Goal: Transaction & Acquisition: Purchase product/service

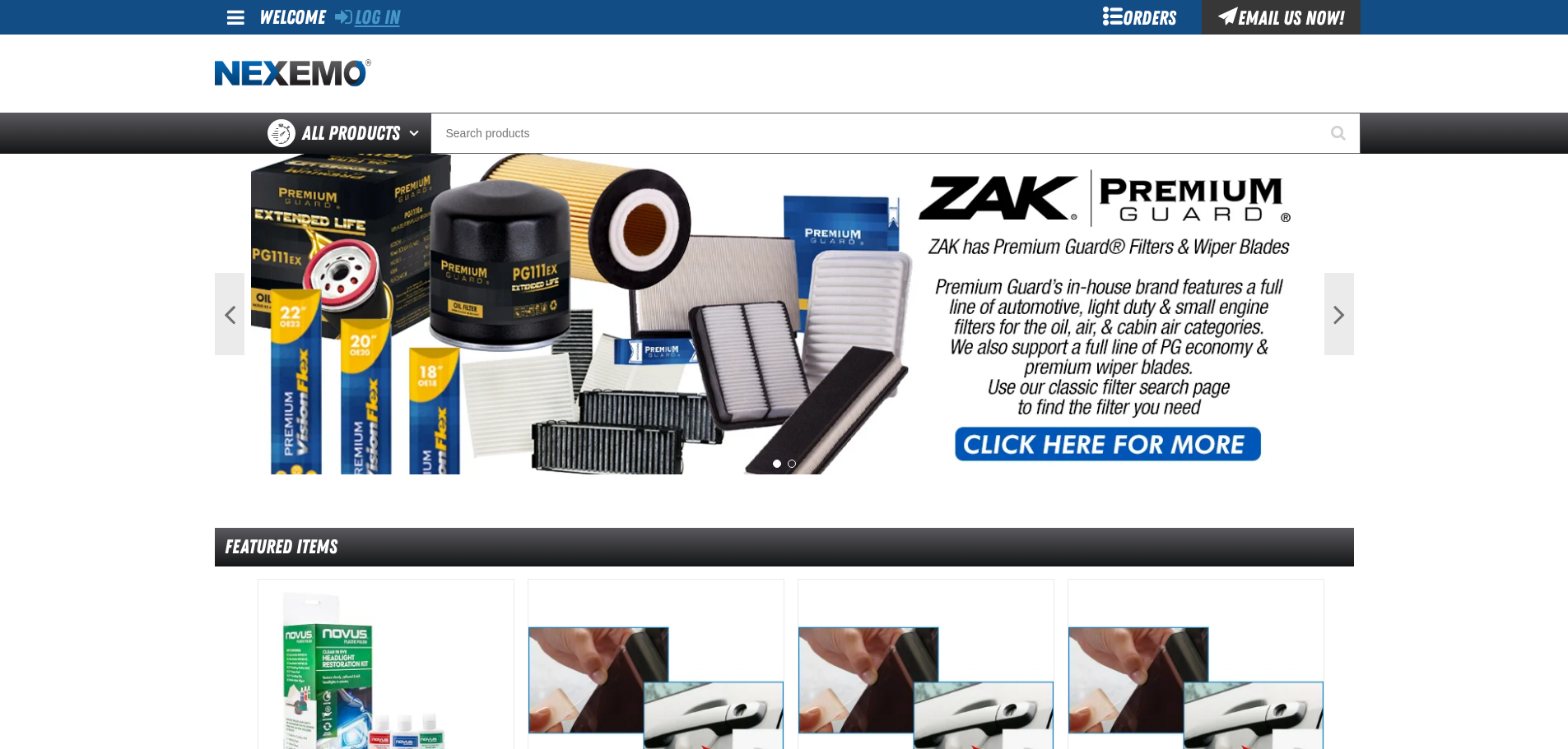
click at [400, 12] on link "Log In" at bounding box center [367, 17] width 65 height 23
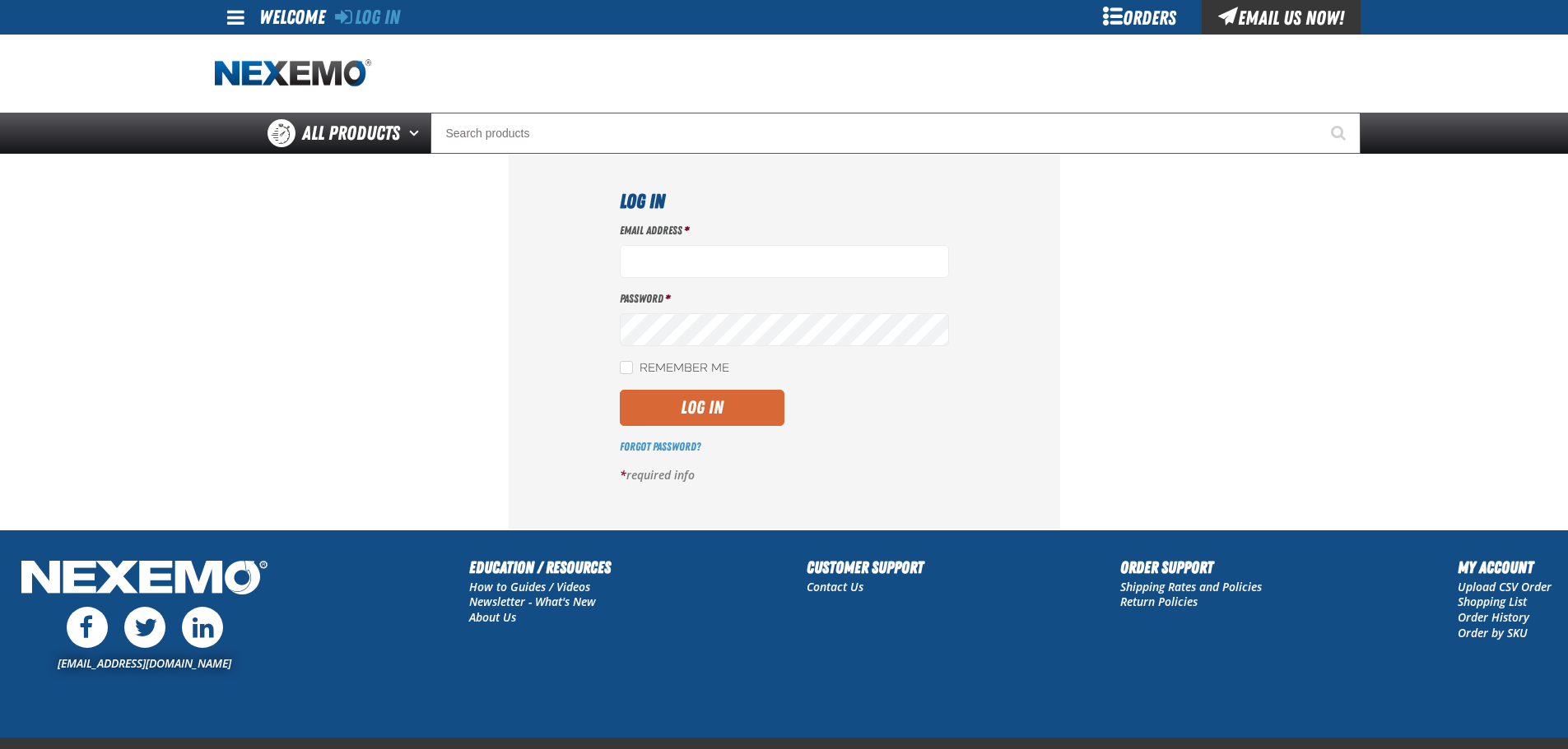
type input "btwitty@vtaig.com"
click at [672, 416] on button "Log In" at bounding box center [702, 408] width 165 height 36
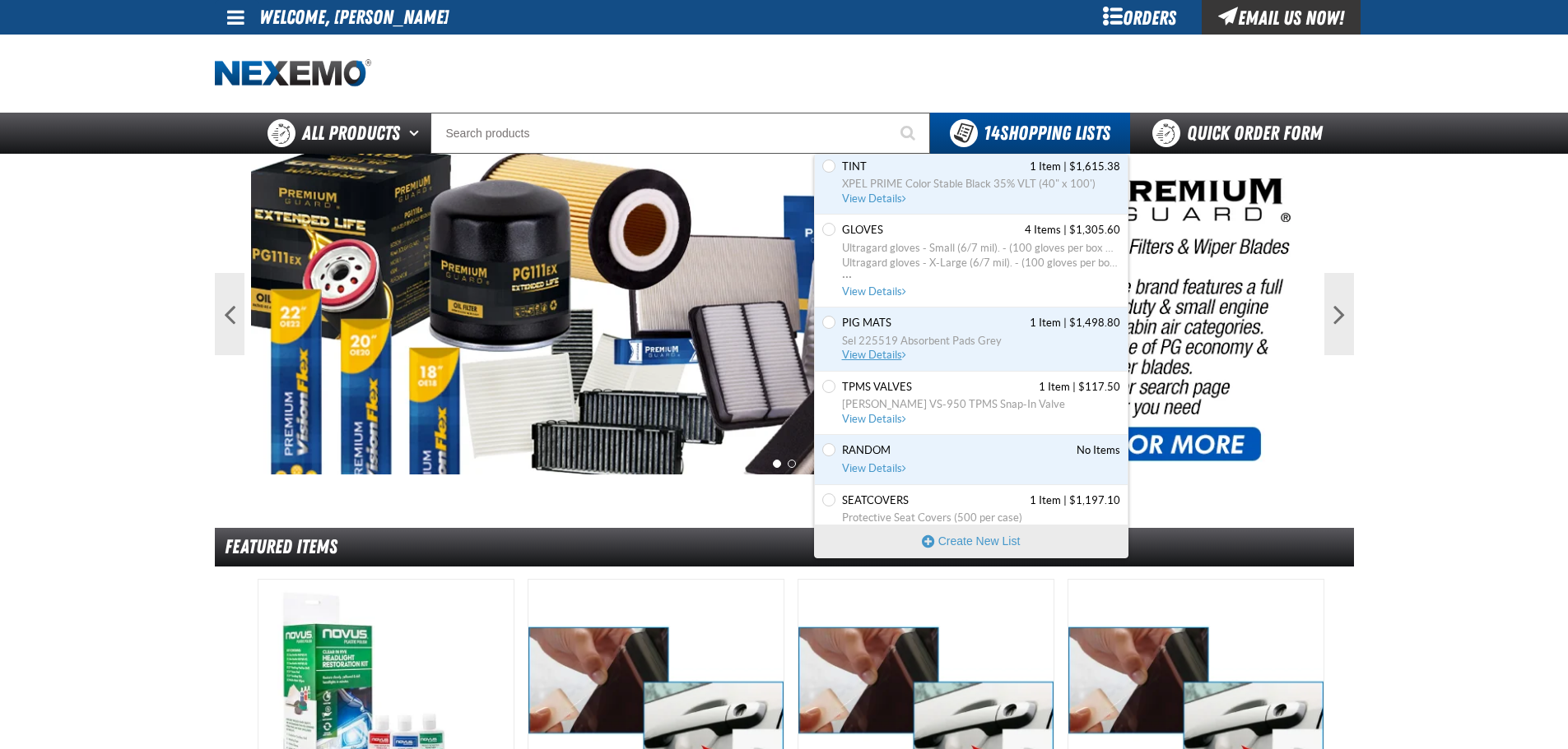
scroll to position [639, 0]
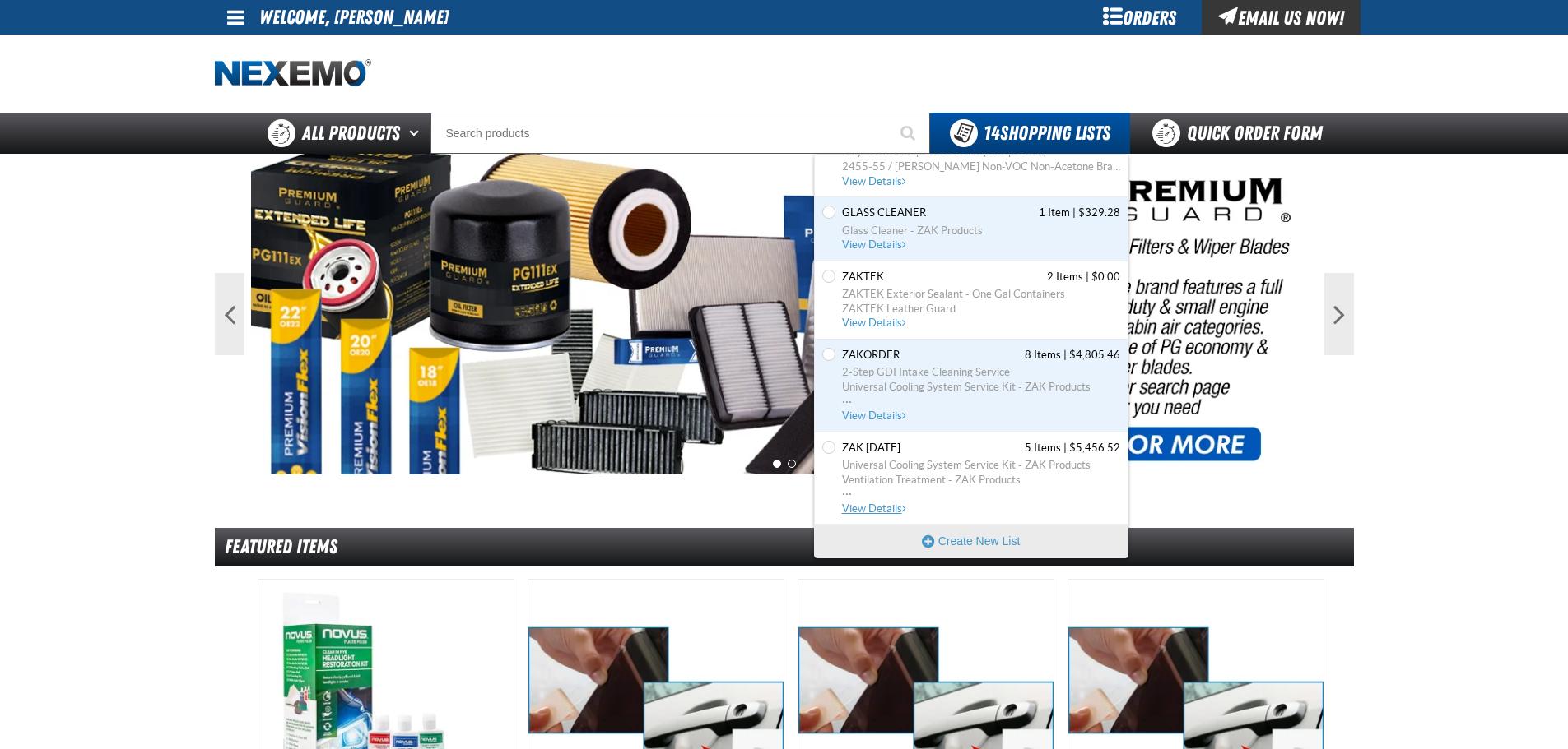
click at [890, 460] on span "Universal Cooling System Service Kit - ZAK Products" at bounding box center [980, 465] width 278 height 15
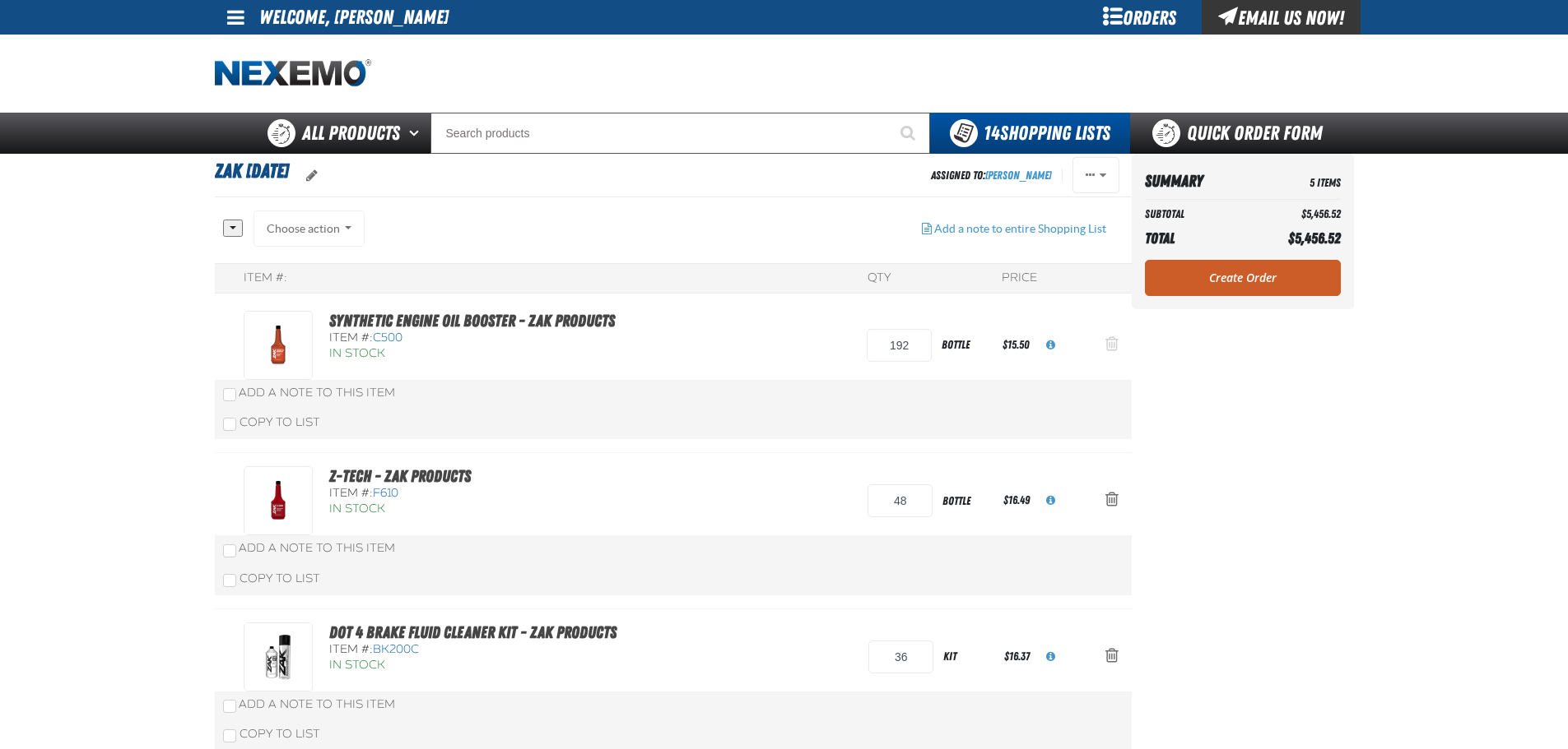
click at [1114, 339] on span "Action Remove Synthetic Engine Oil Booster - ZAK Products from Zak 5.21.2025" at bounding box center [1111, 343] width 13 height 17
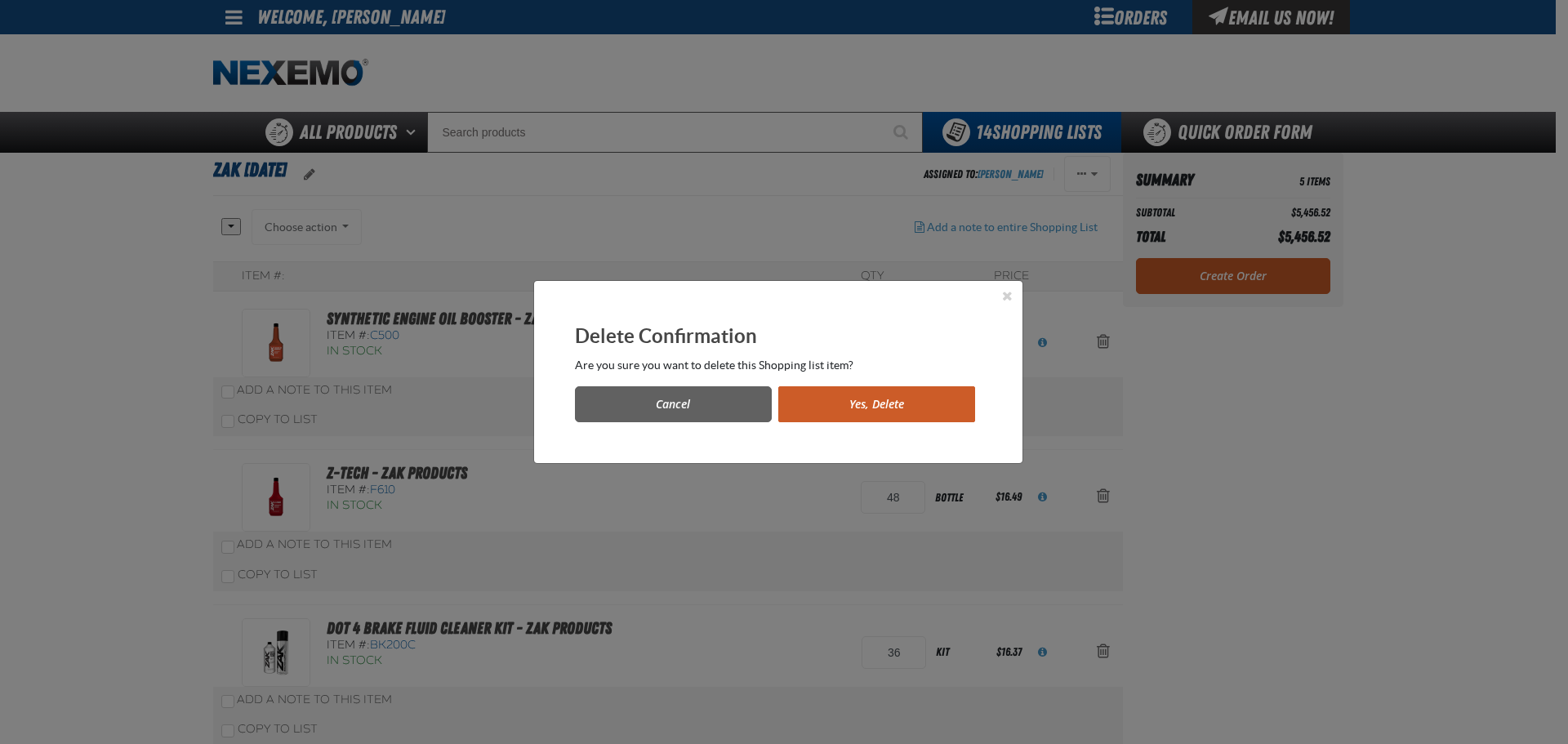
click at [952, 416] on button "Yes, Delete" at bounding box center [877, 404] width 197 height 35
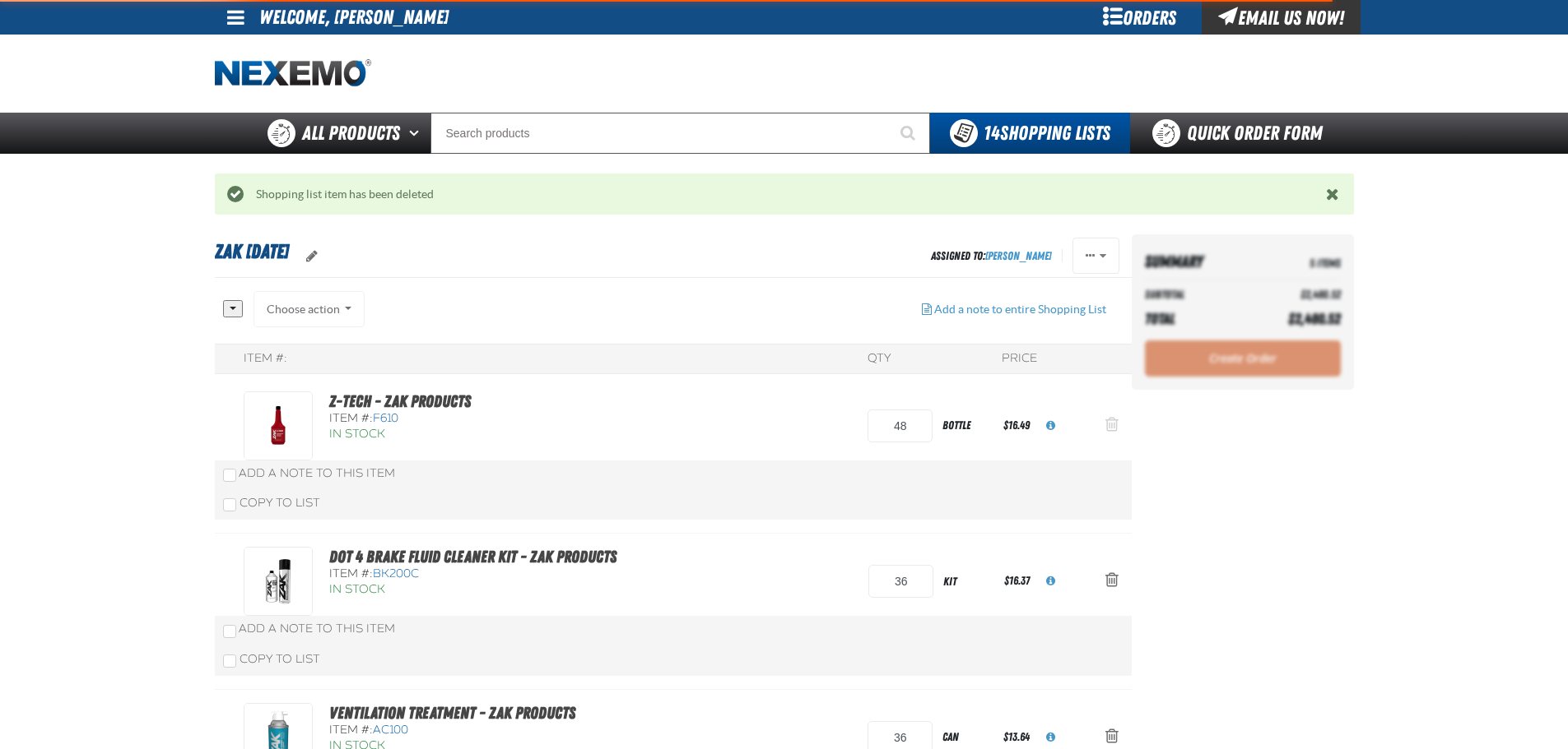
click at [1108, 425] on span "Action Remove Z-Tech - ZAK Products from Zak 5.21.2025" at bounding box center [1111, 425] width 13 height 17
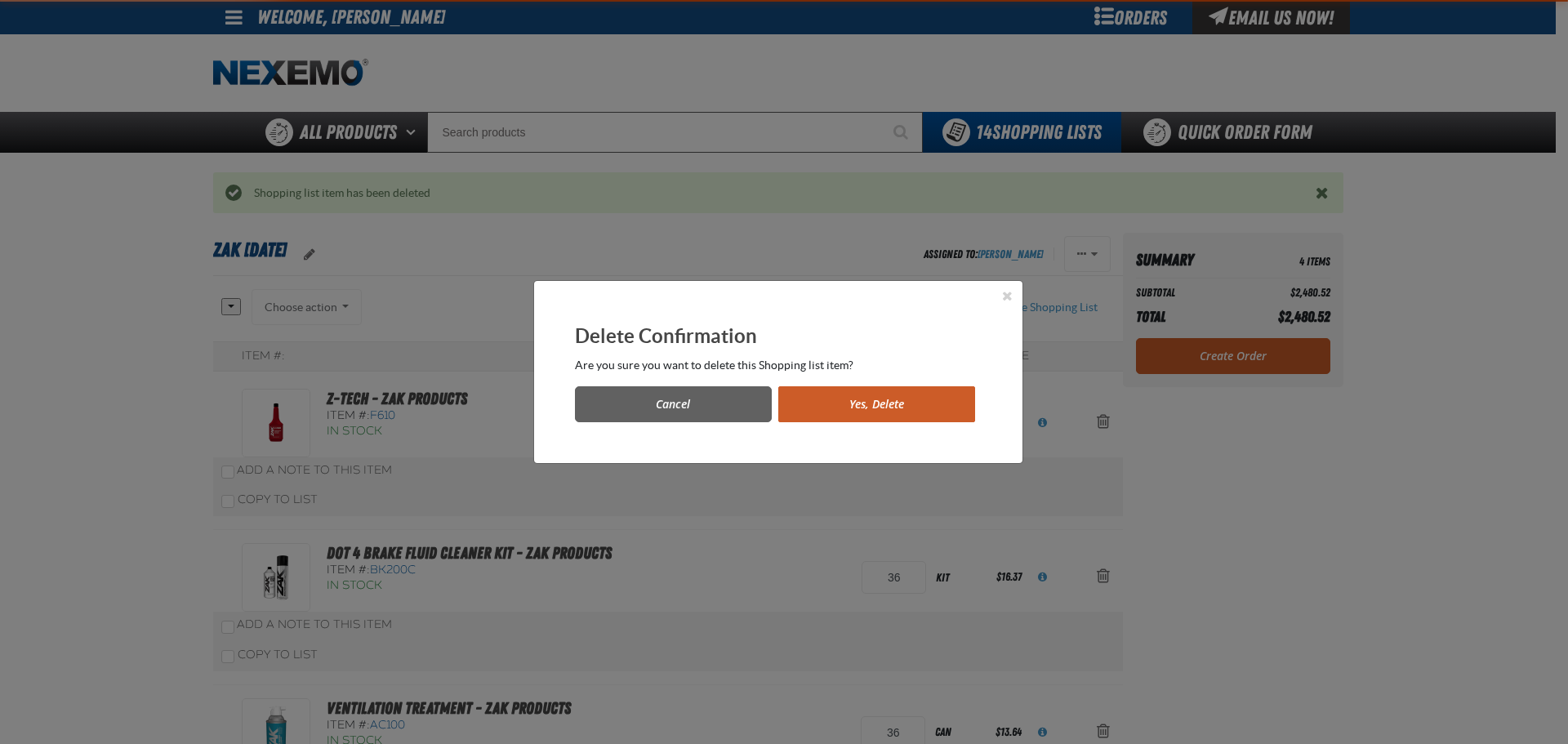
click at [962, 409] on button "Yes, Delete" at bounding box center [877, 404] width 197 height 35
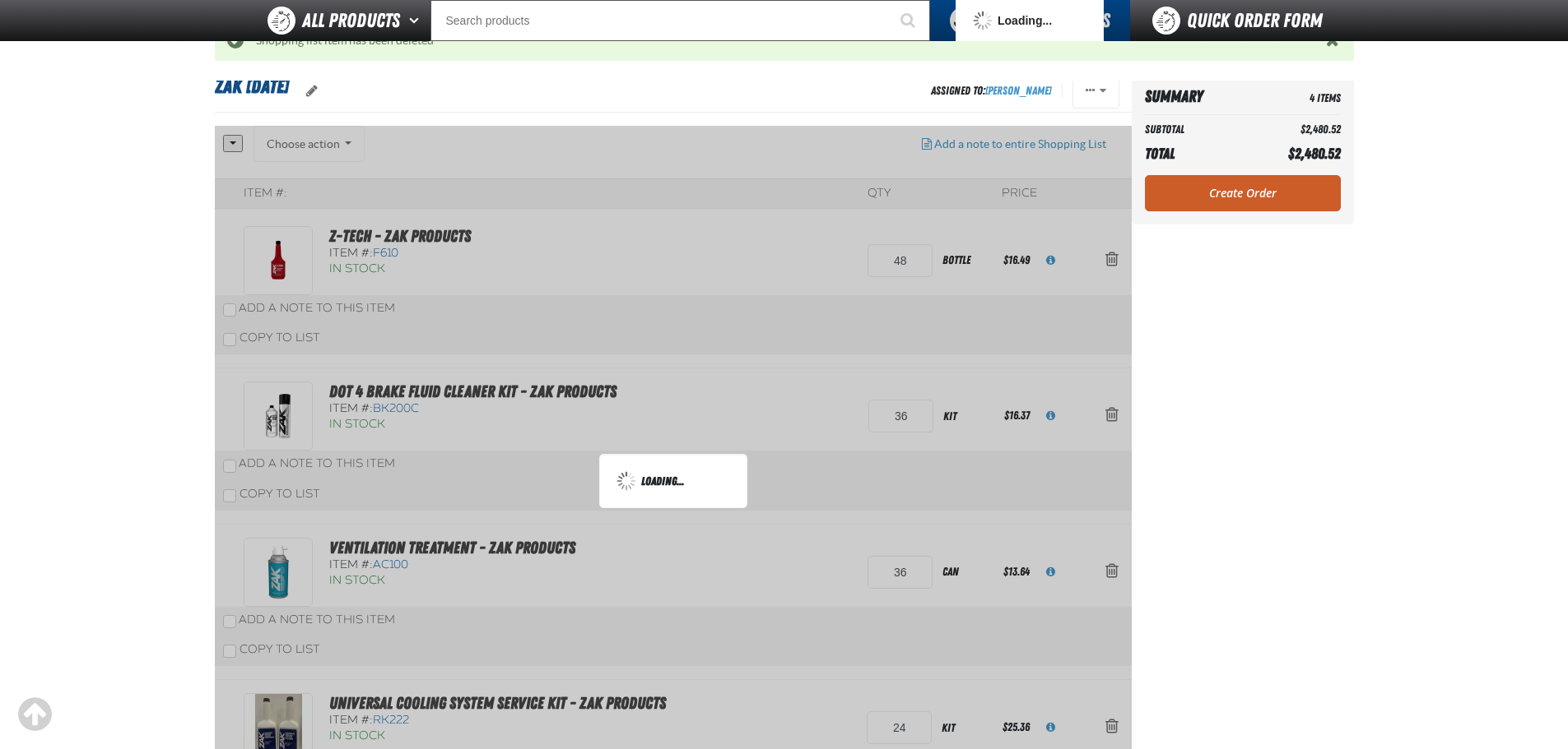
scroll to position [165, 0]
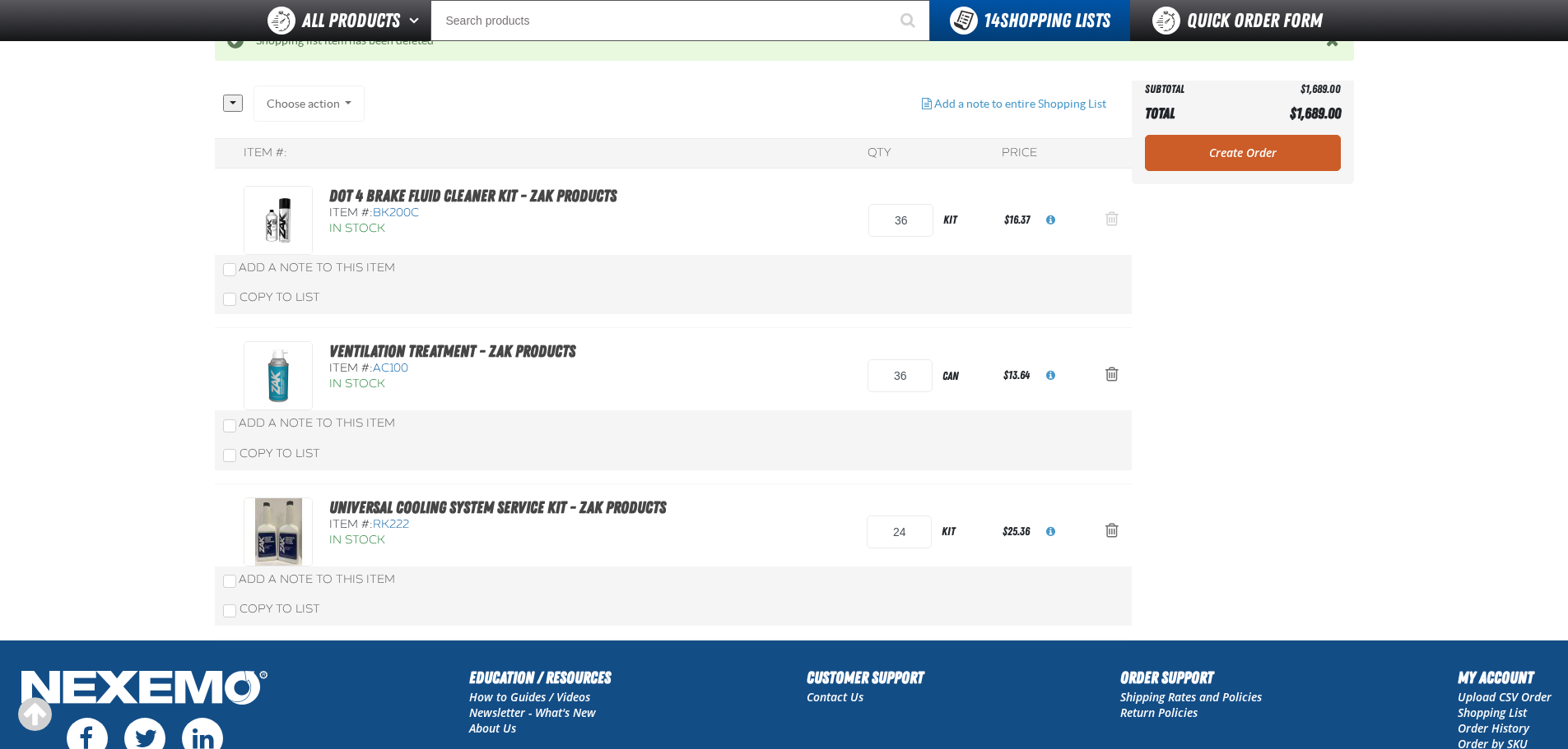
click at [1114, 216] on span "Action Remove DOT 4 Brake Fluid Cleaner Kit - ZAK Products from Zak 5.21.2025" at bounding box center [1111, 218] width 13 height 17
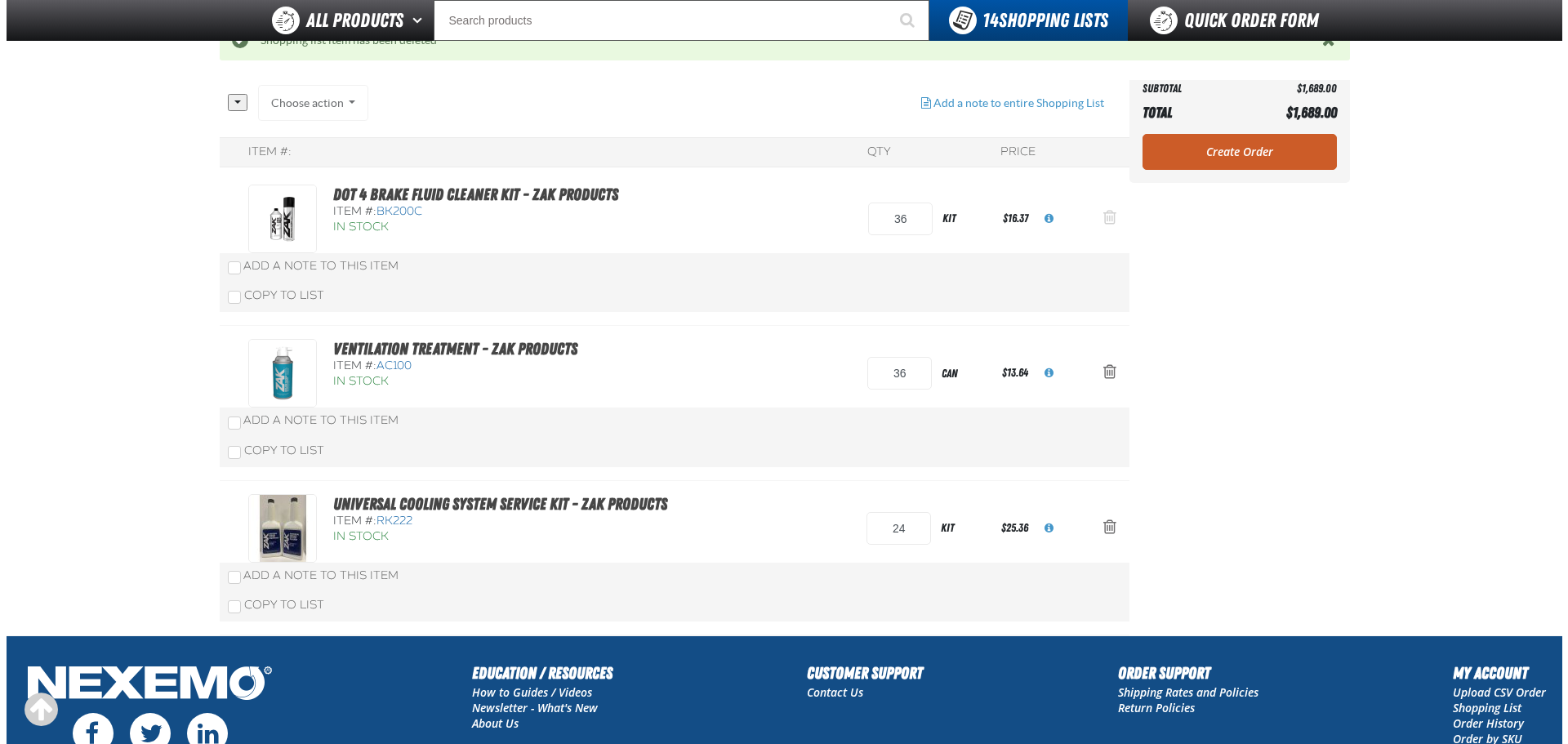
scroll to position [0, 0]
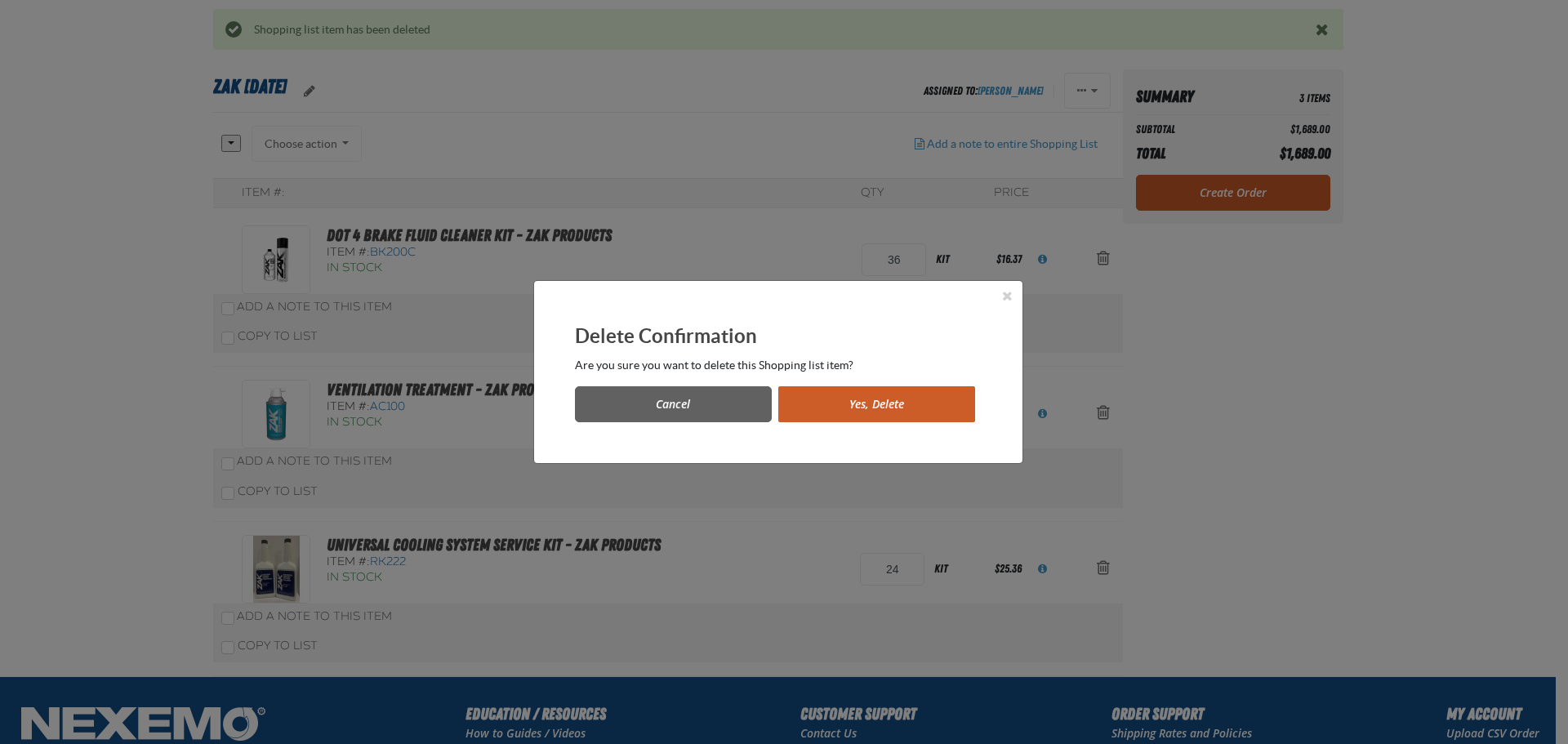
drag, startPoint x: 869, startPoint y: 428, endPoint x: 877, endPoint y: 409, distance: 20.6
click at [871, 426] on div "Delete Confirmation Are you sure you want to delete this Shopping list item? Ca…" at bounding box center [778, 372] width 489 height 182
click at [879, 404] on button "Yes, Delete" at bounding box center [877, 404] width 197 height 35
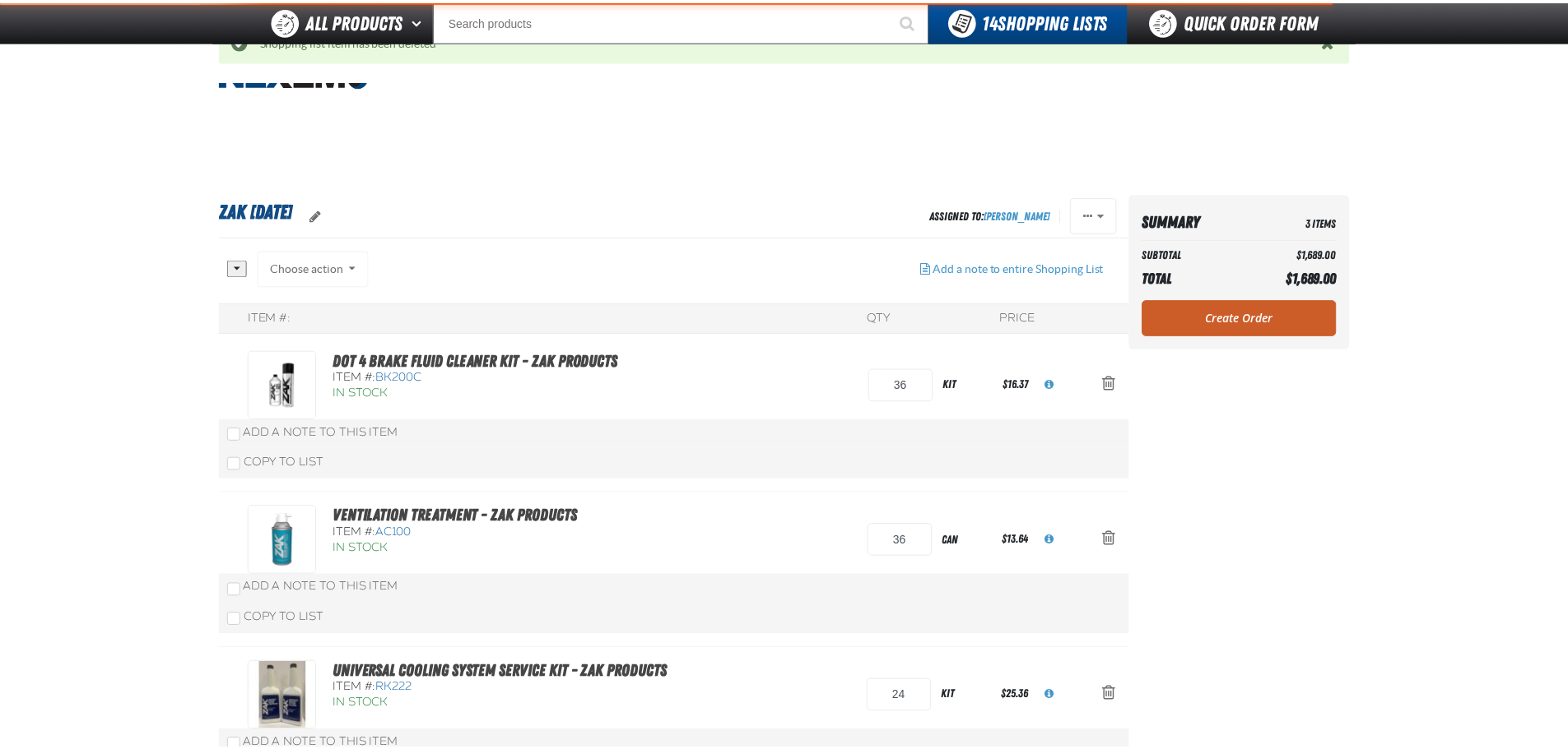
scroll to position [165, 0]
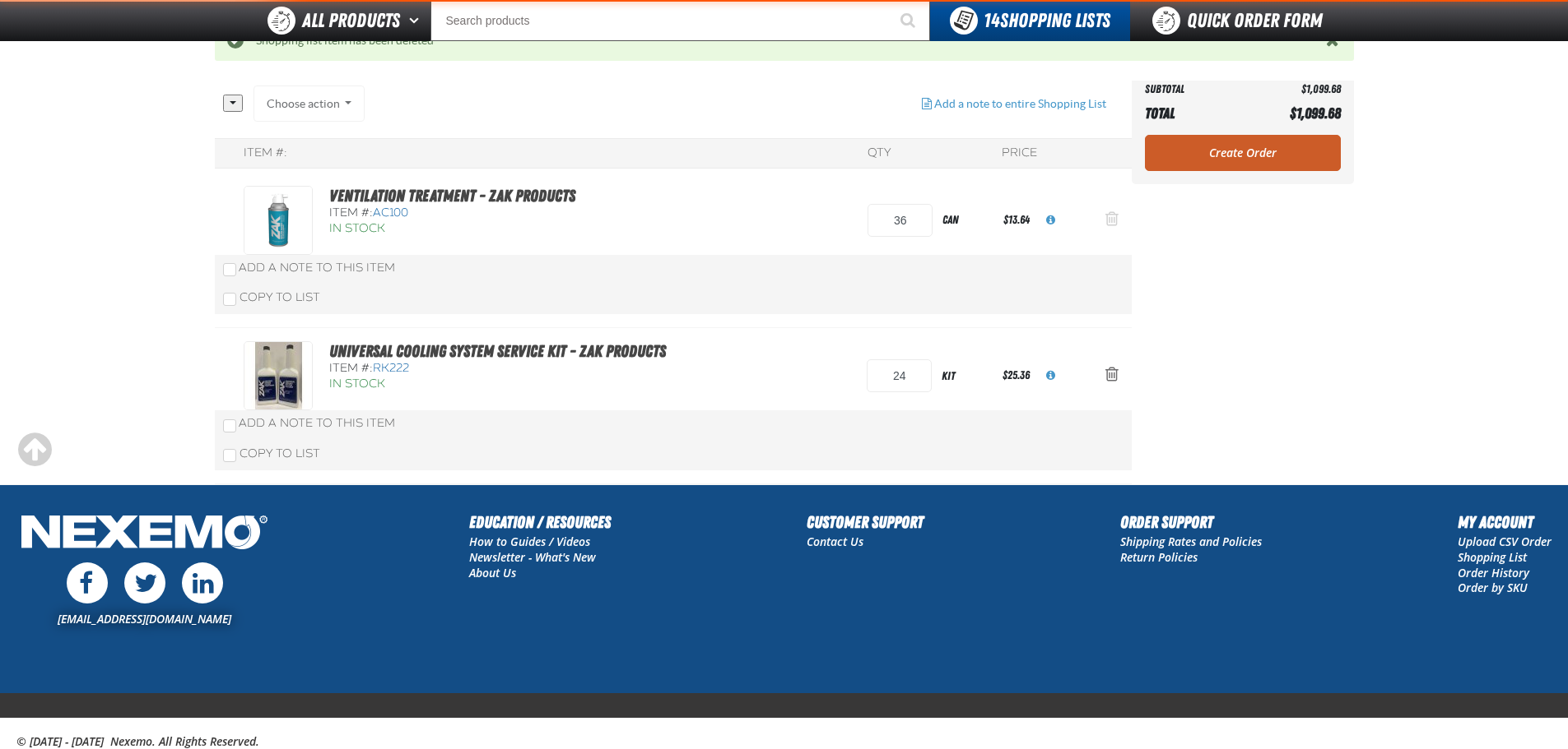
click at [1115, 233] on button "Action Remove Ventilation Treatment - ZAK Products from Zak 5.21.2025" at bounding box center [1111, 220] width 40 height 36
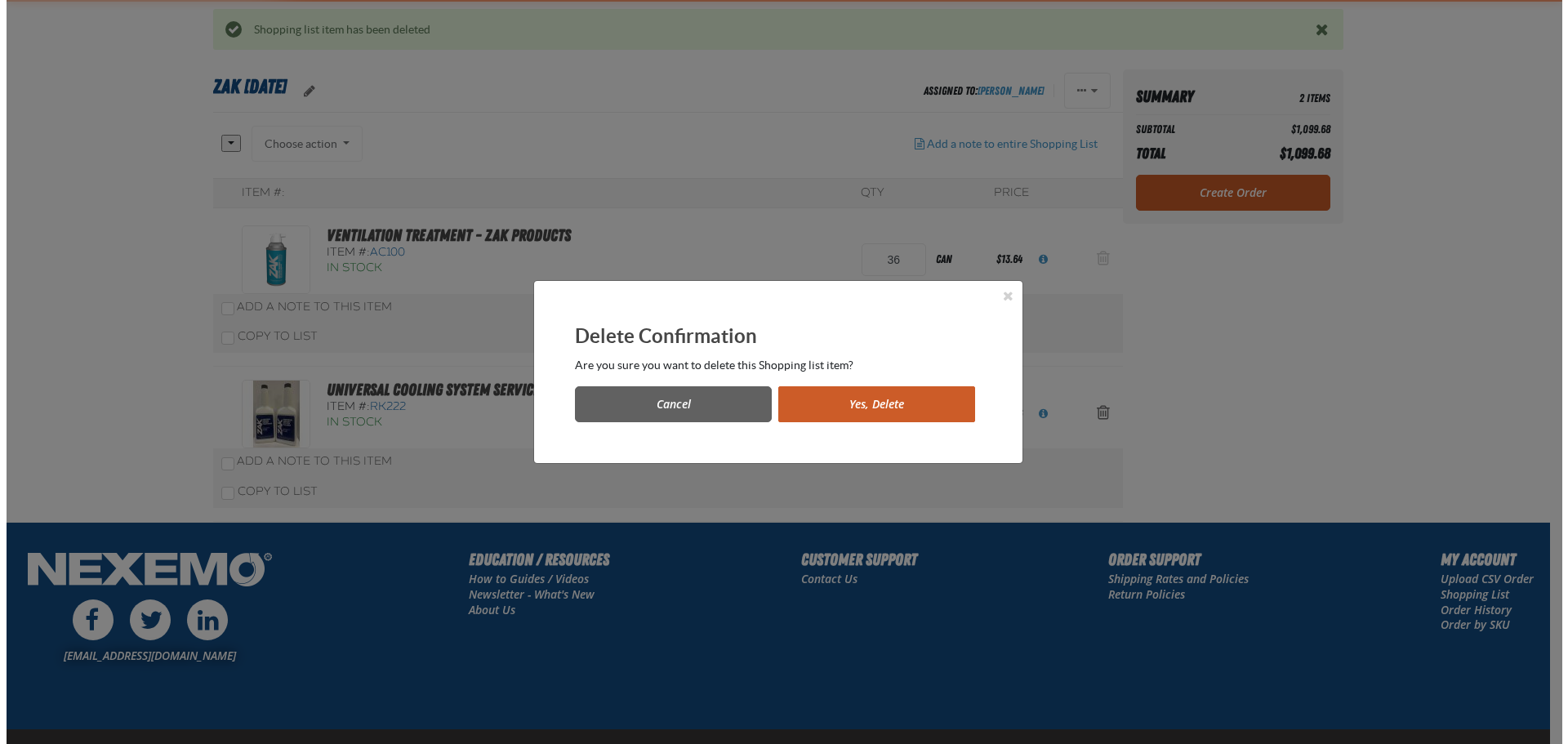
scroll to position [0, 0]
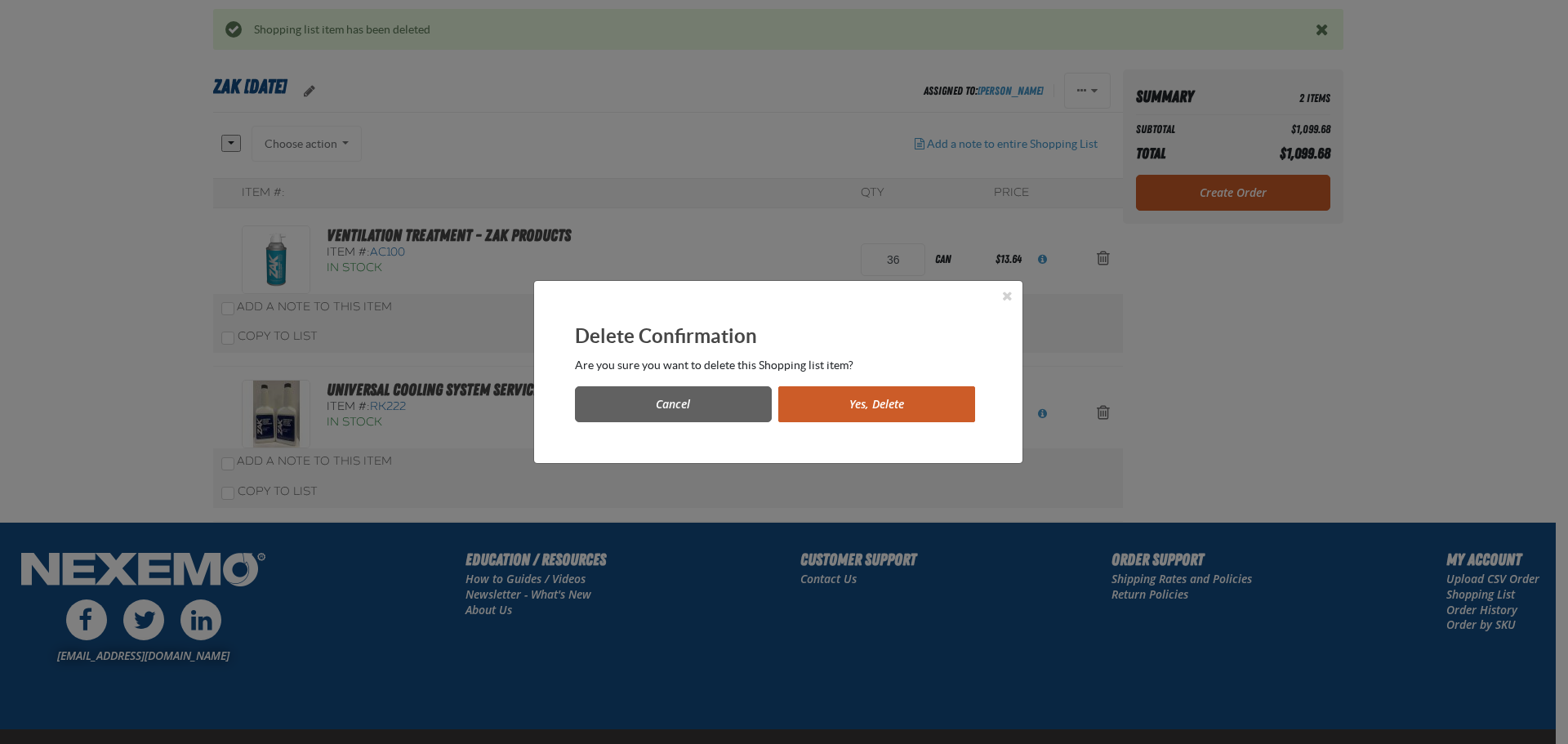
click at [853, 406] on button "Yes, Delete" at bounding box center [877, 404] width 197 height 35
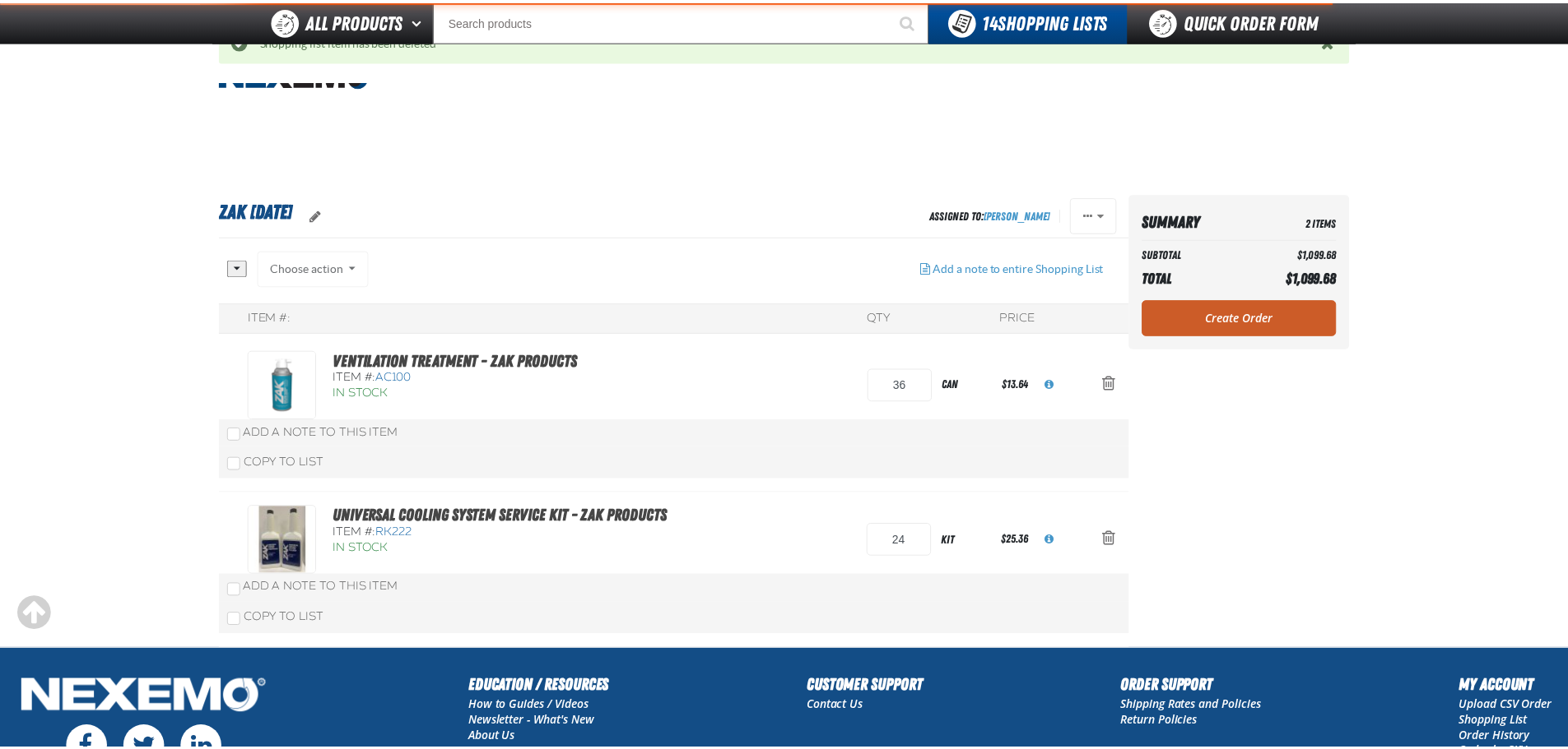
scroll to position [165, 0]
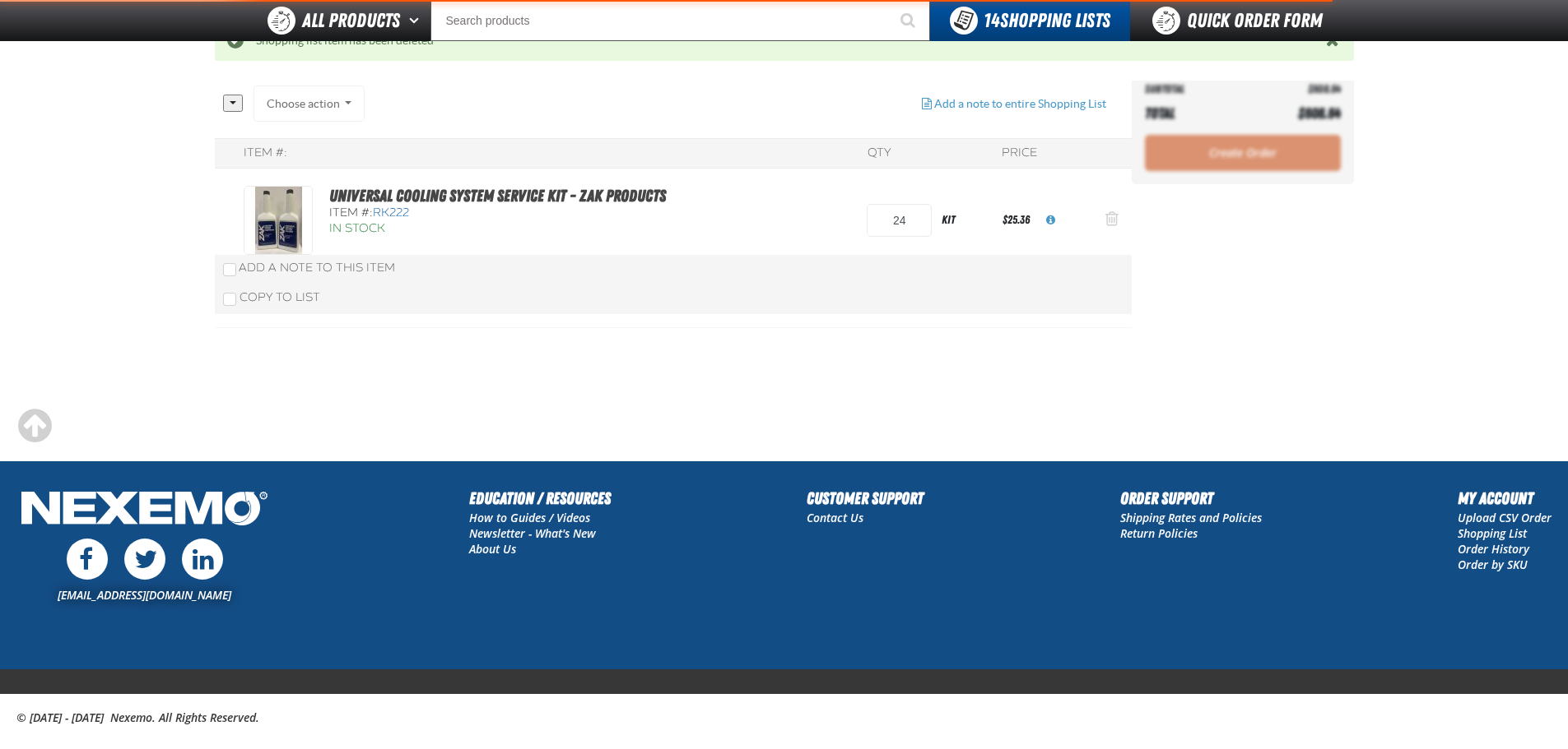
click at [1111, 224] on span "Action Remove Universal Cooling System Service Kit - ZAK Products from Zak 5.21…" at bounding box center [1111, 218] width 13 height 17
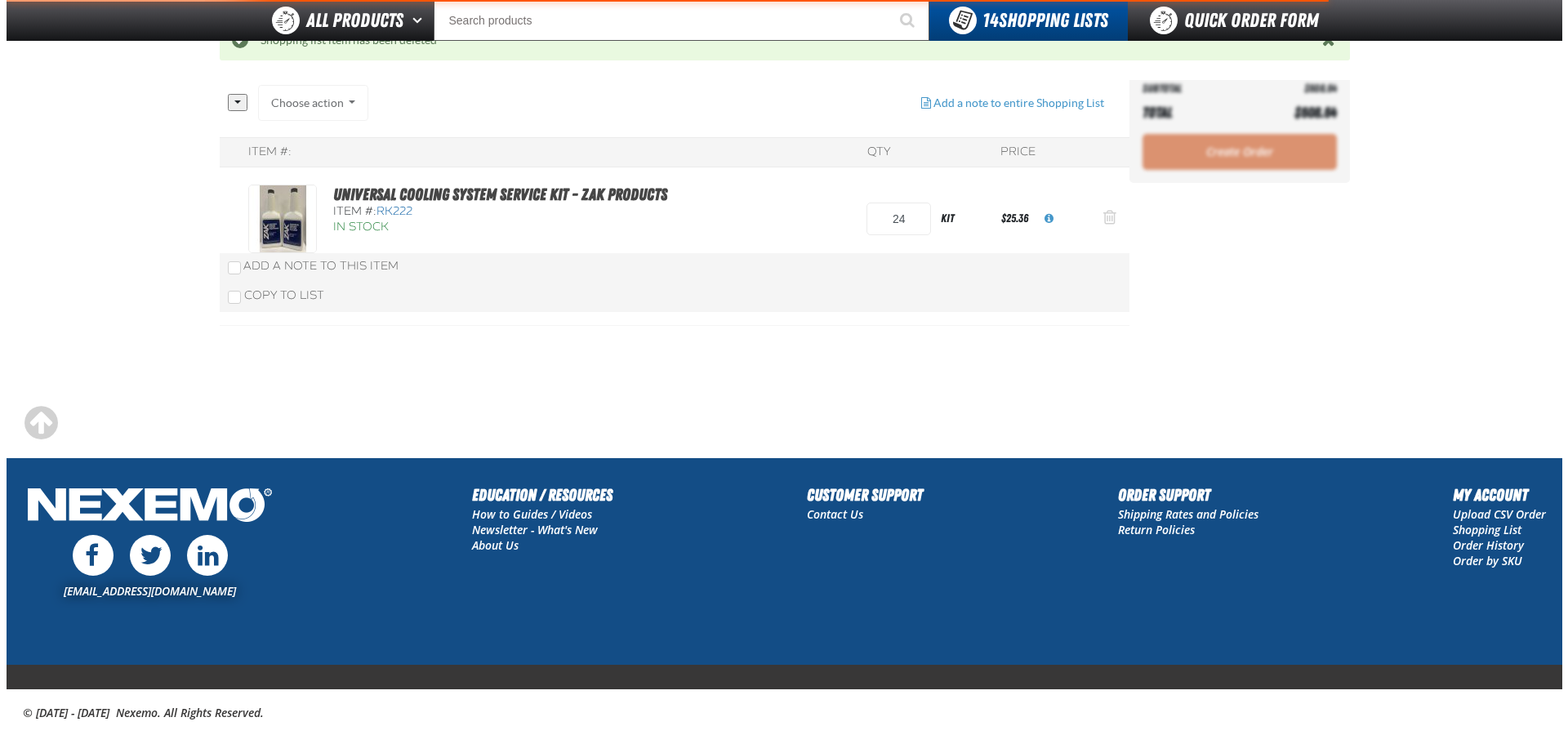
scroll to position [0, 0]
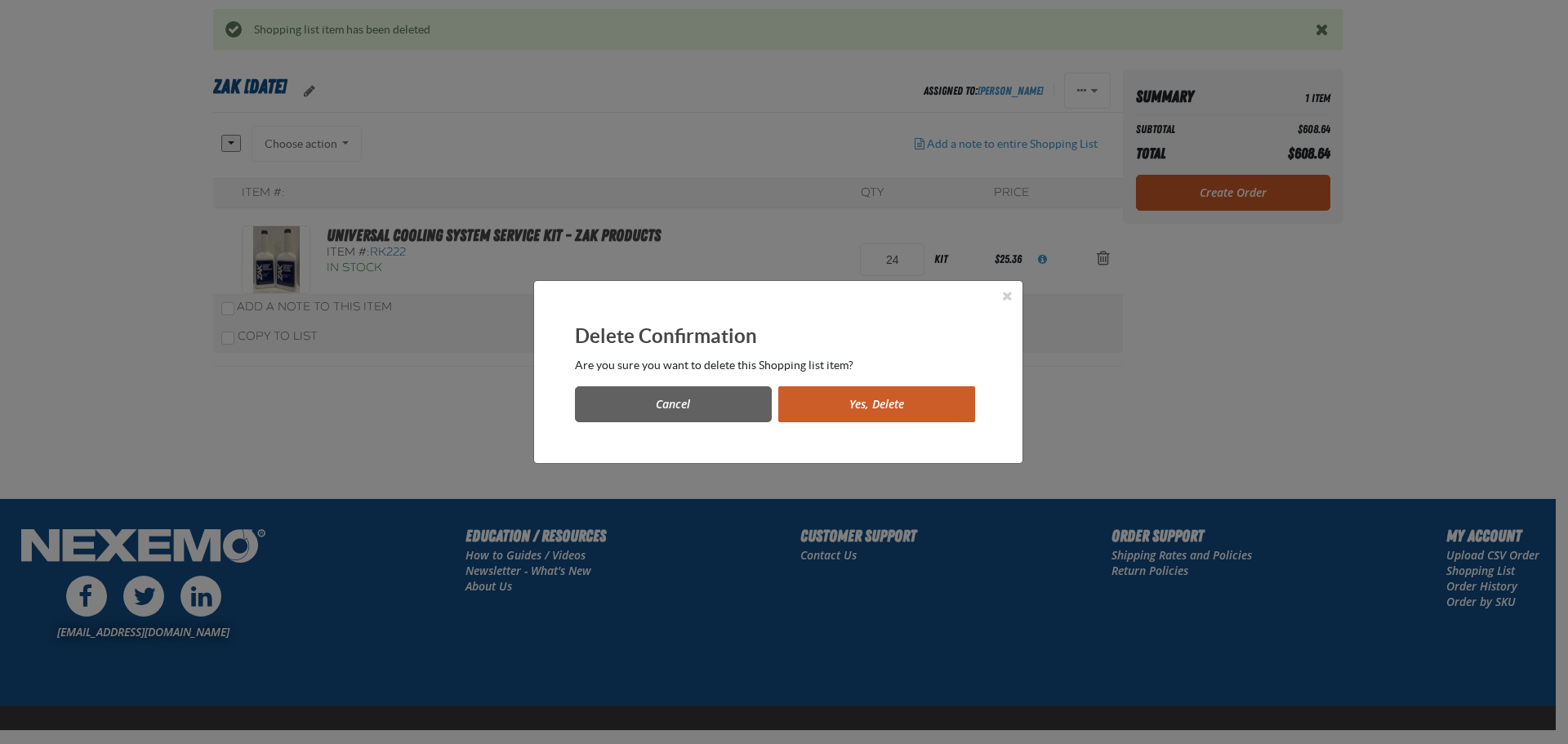
click at [879, 397] on button "Yes, Delete" at bounding box center [877, 404] width 197 height 35
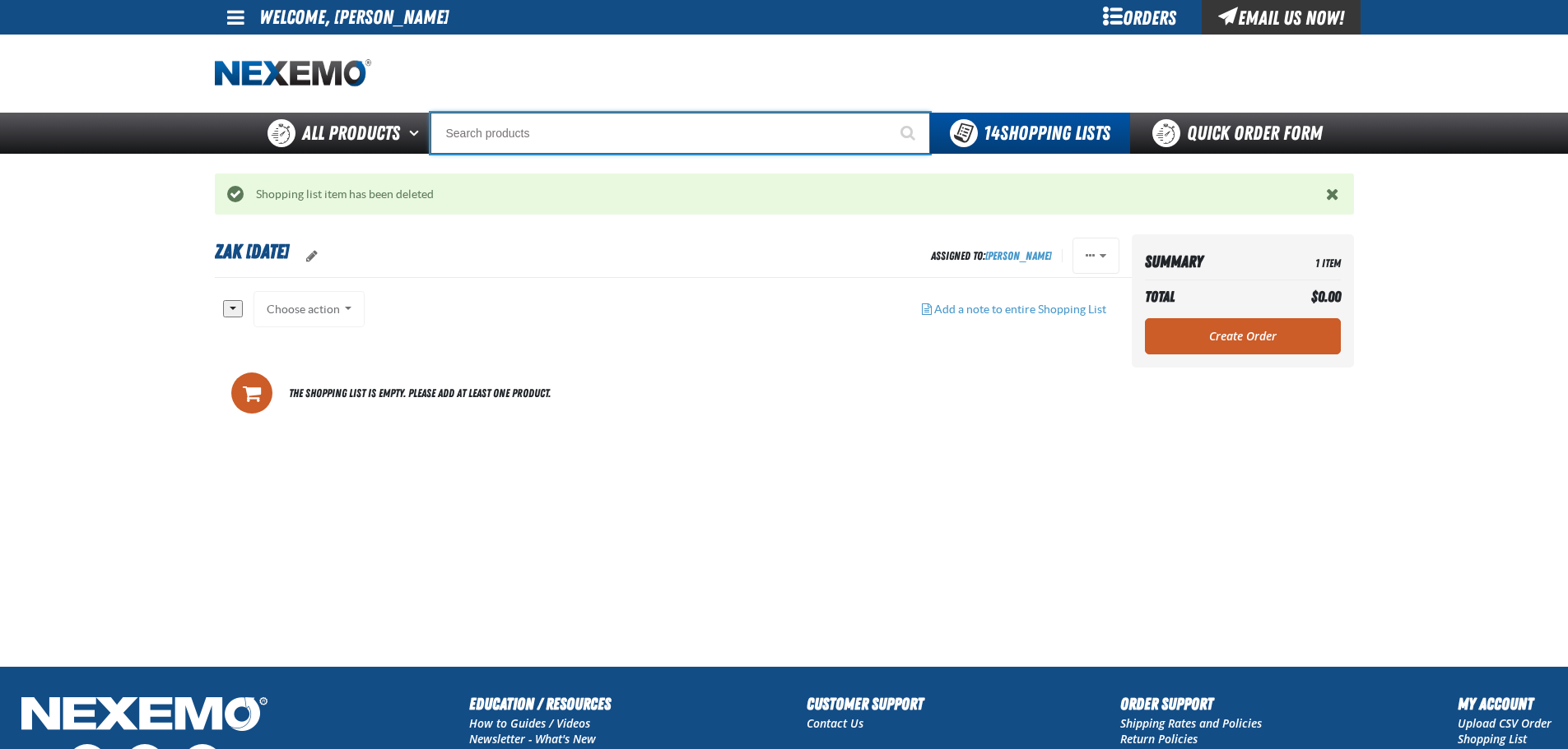
click at [621, 139] on input "Search" at bounding box center [680, 133] width 499 height 41
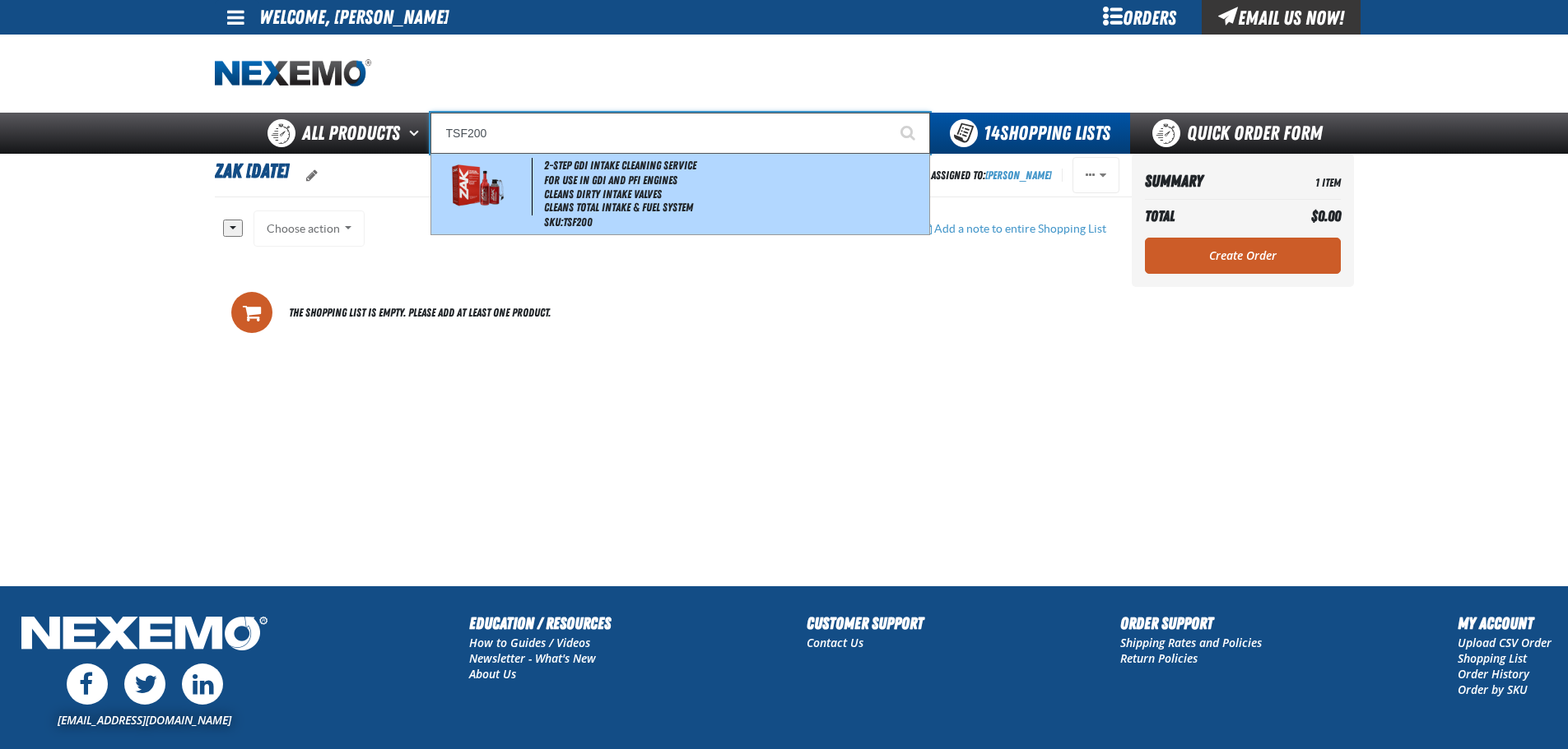
click at [629, 189] on li "Cleans Dirty Intake Valves" at bounding box center [734, 194] width 382 height 14
type input "2-Step GDI Intake Cleaning Service"
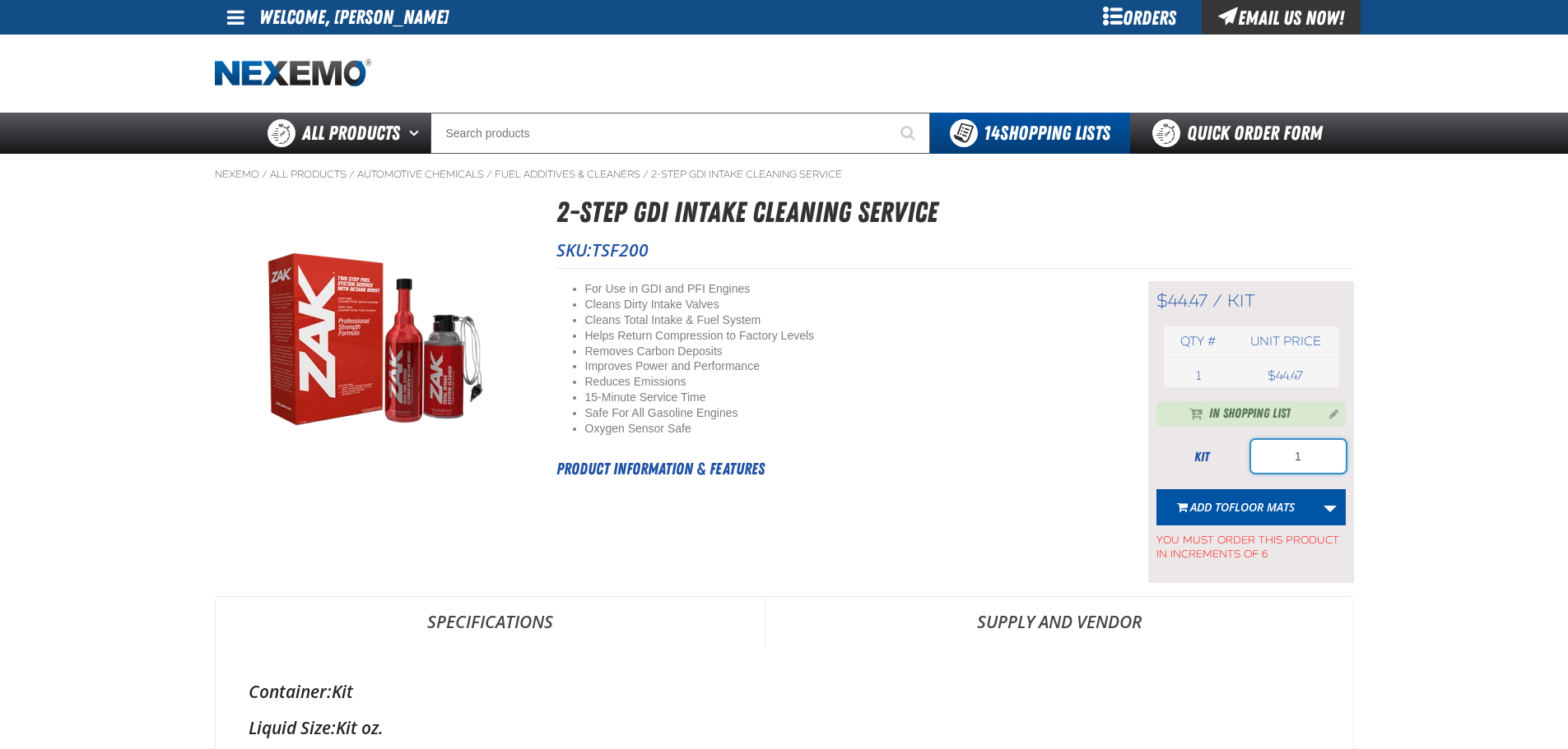
drag, startPoint x: 1309, startPoint y: 460, endPoint x: 1236, endPoint y: 460, distance: 73.0
click at [1238, 464] on div "kit 1" at bounding box center [1250, 456] width 190 height 33
type input "12"
click at [1337, 516] on link "More Actions" at bounding box center [1330, 507] width 32 height 36
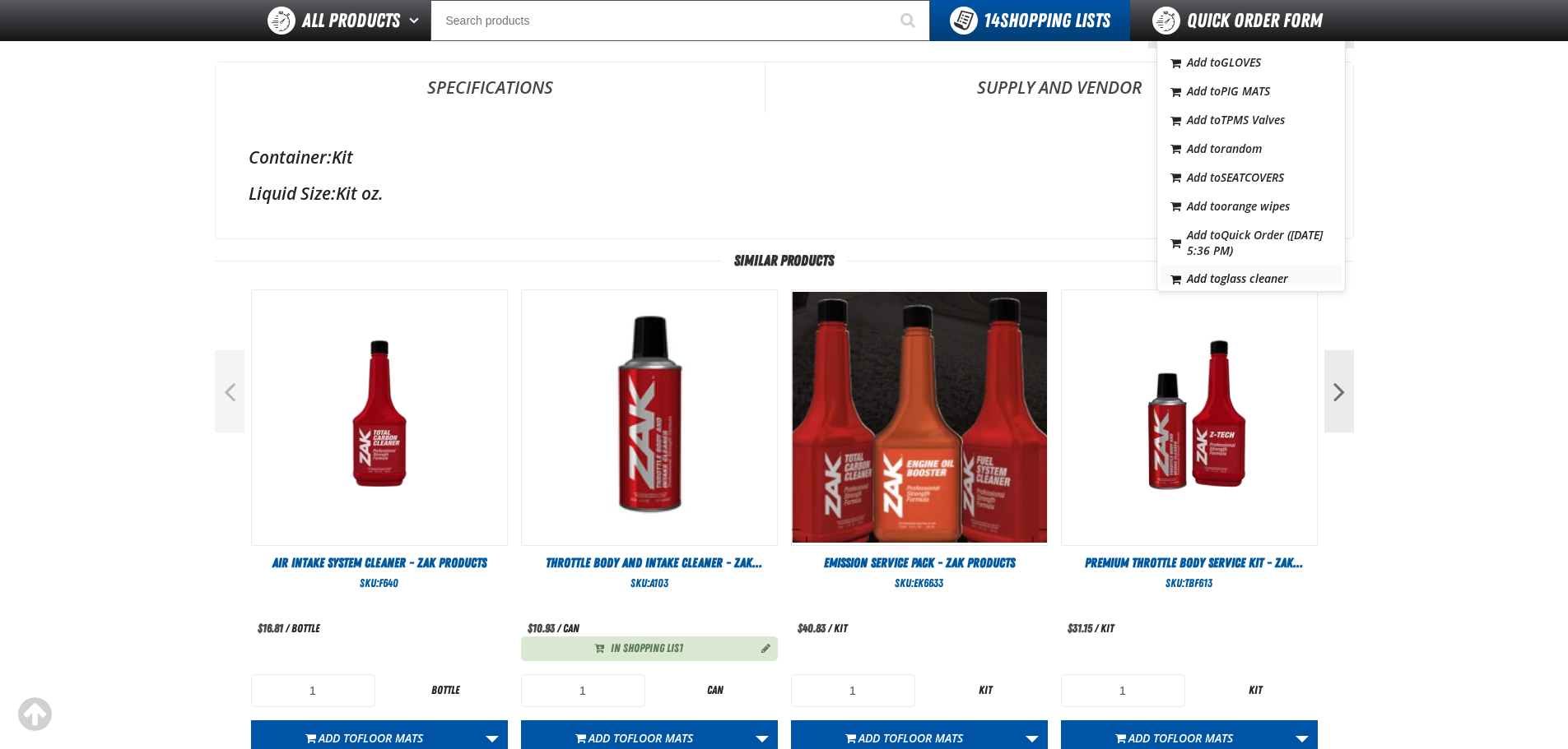
scroll to position [280, 0]
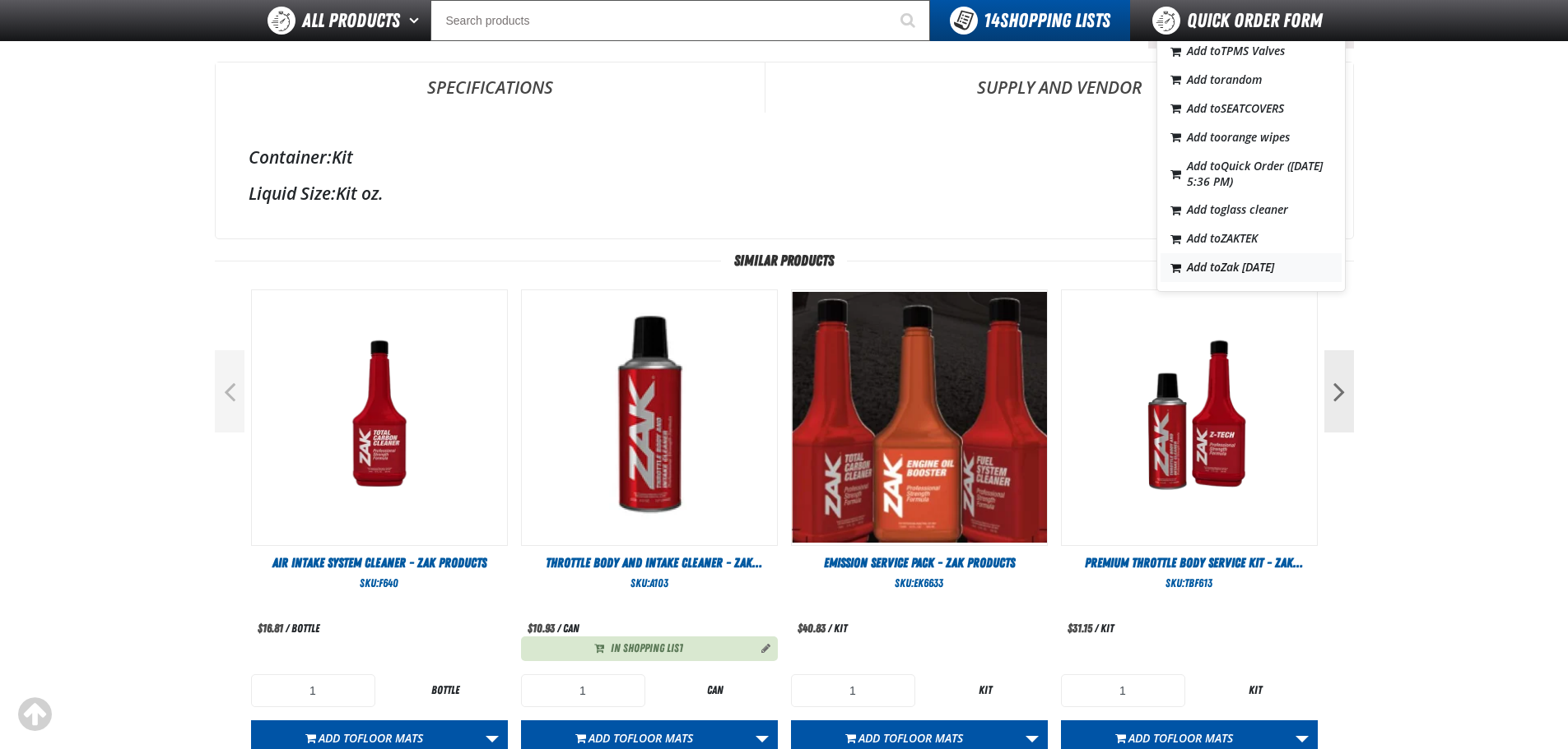
click at [1254, 267] on span "Zak [DATE]" at bounding box center [1247, 267] width 54 height 16
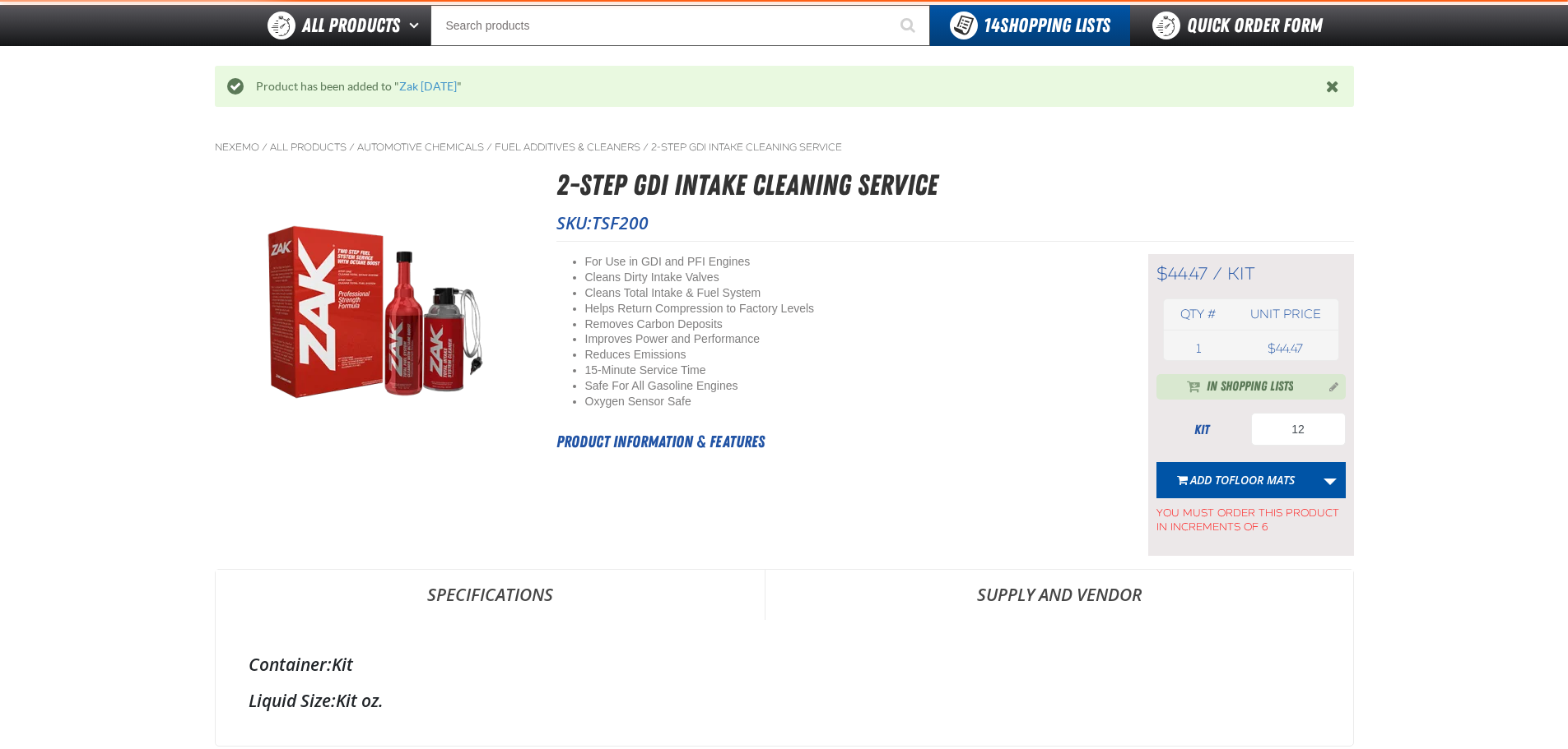
scroll to position [80, 0]
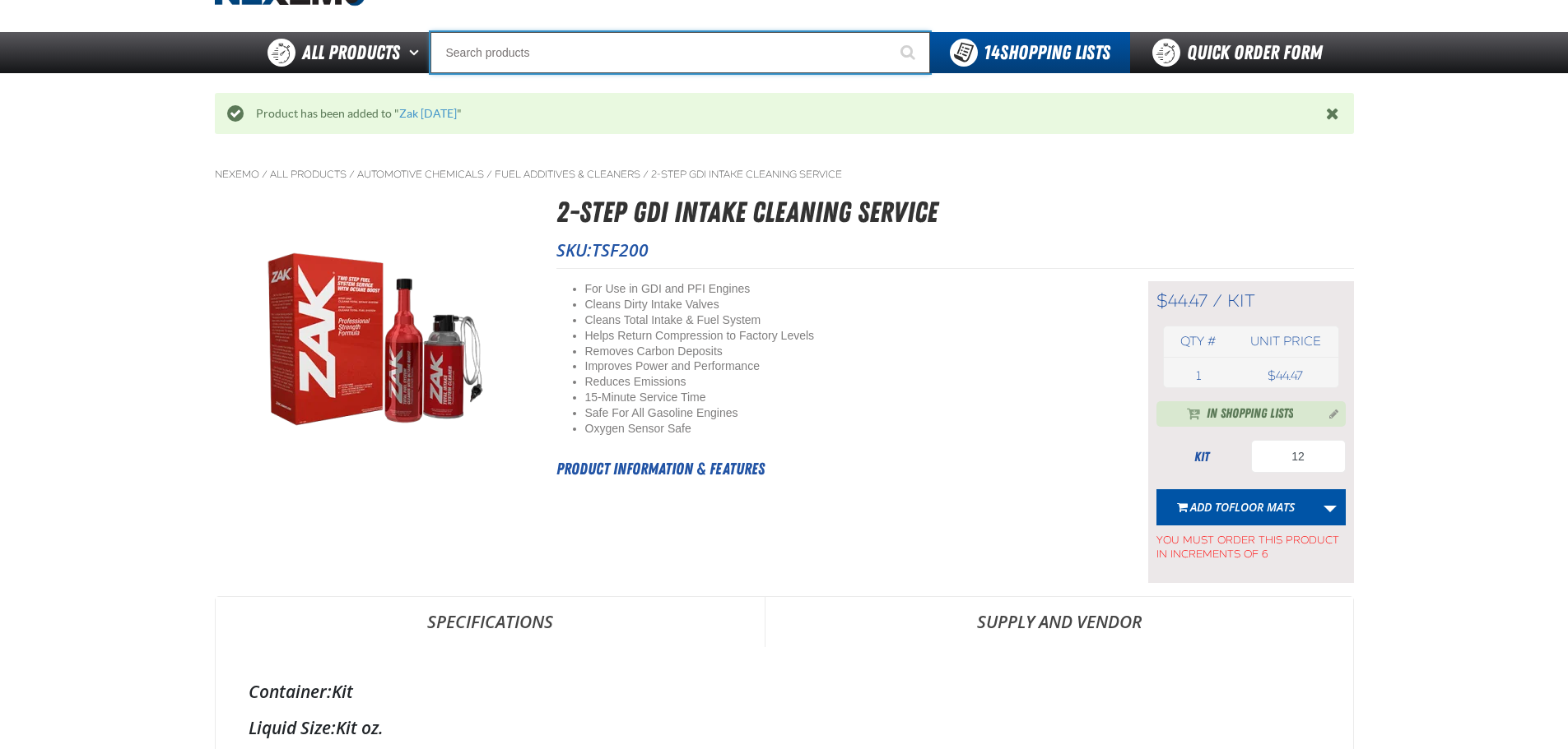
click at [473, 58] on input "Search" at bounding box center [680, 52] width 499 height 41
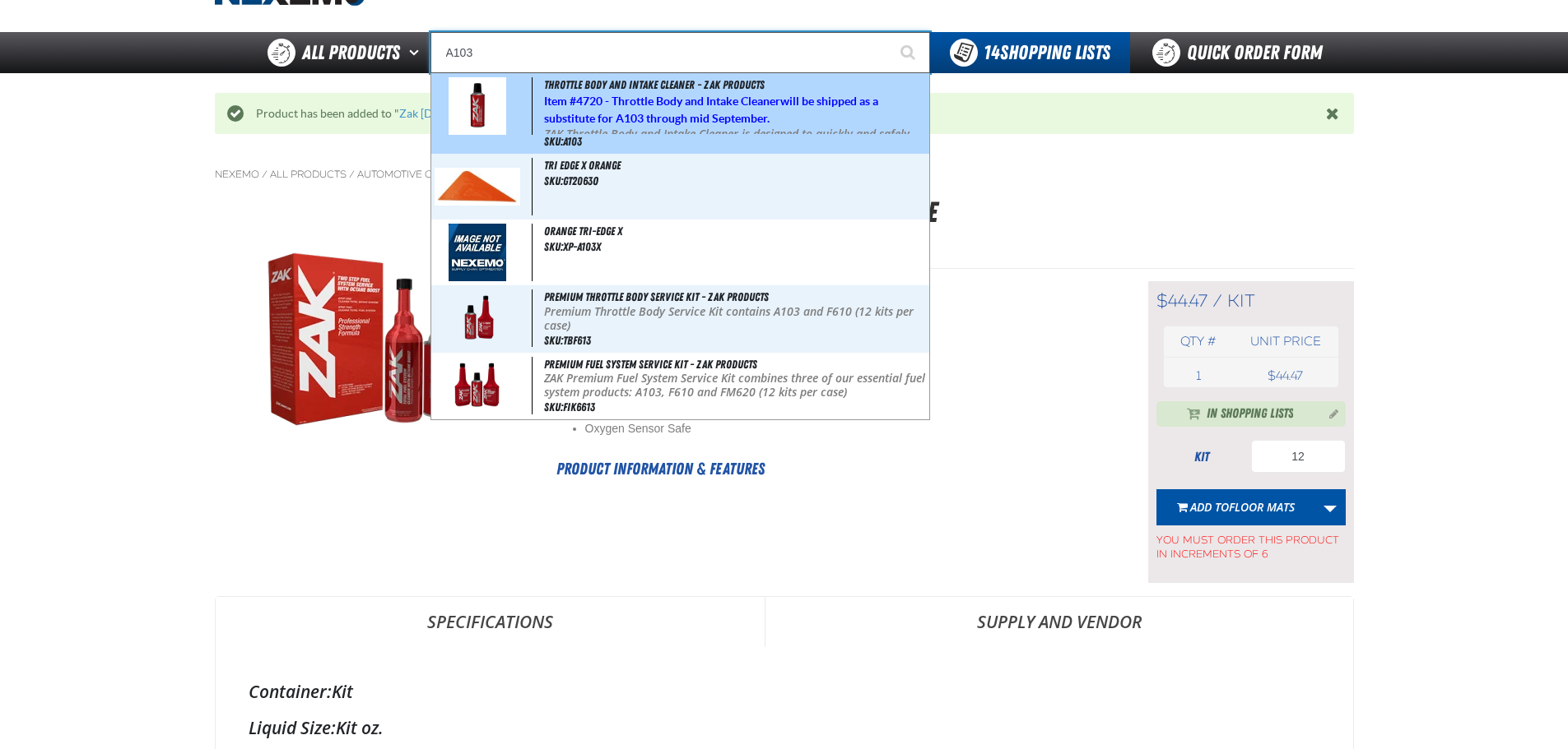
click at [563, 108] on h5 "Item # 4720 - Throttle Body and Intake Cleaner will be shipped as a substitute …" at bounding box center [734, 110] width 382 height 35
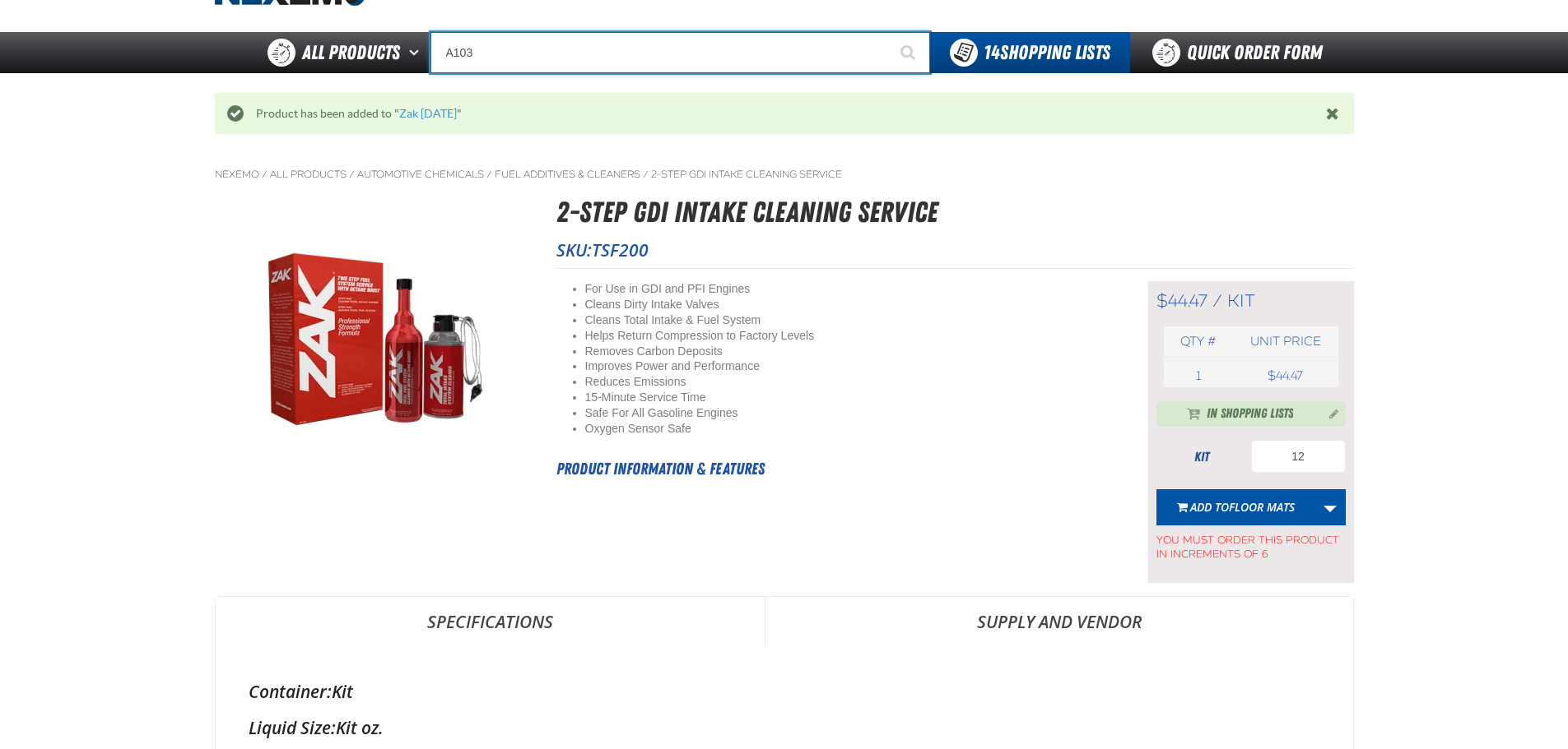
type input "Throttle Body and Intake Cleaner - ZAK Products"
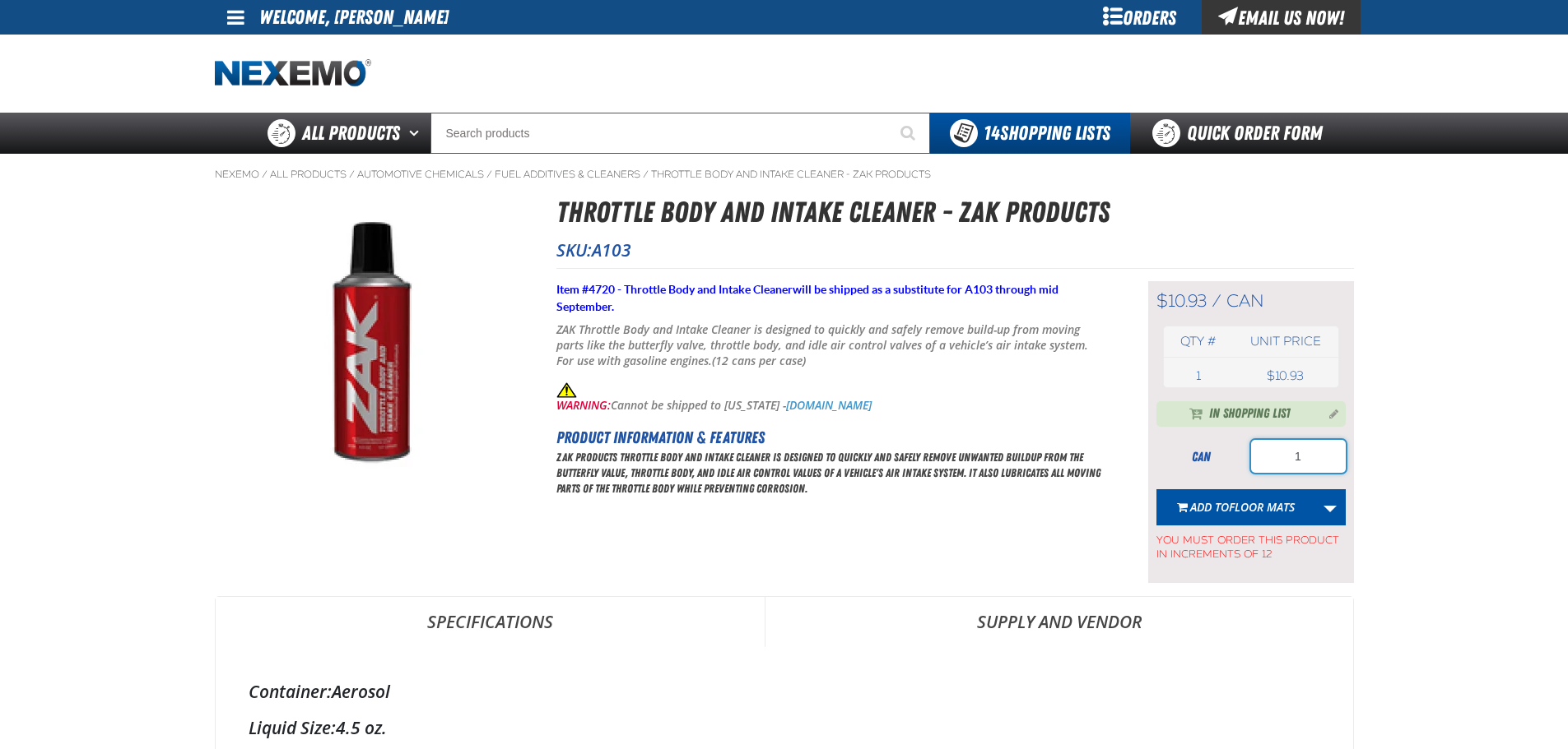
drag, startPoint x: 1310, startPoint y: 469, endPoint x: 1221, endPoint y: 469, distance: 89.0
click at [1222, 470] on div "can 1" at bounding box center [1250, 456] width 190 height 33
type input "12"
click at [1325, 507] on link "More Actions" at bounding box center [1330, 507] width 32 height 36
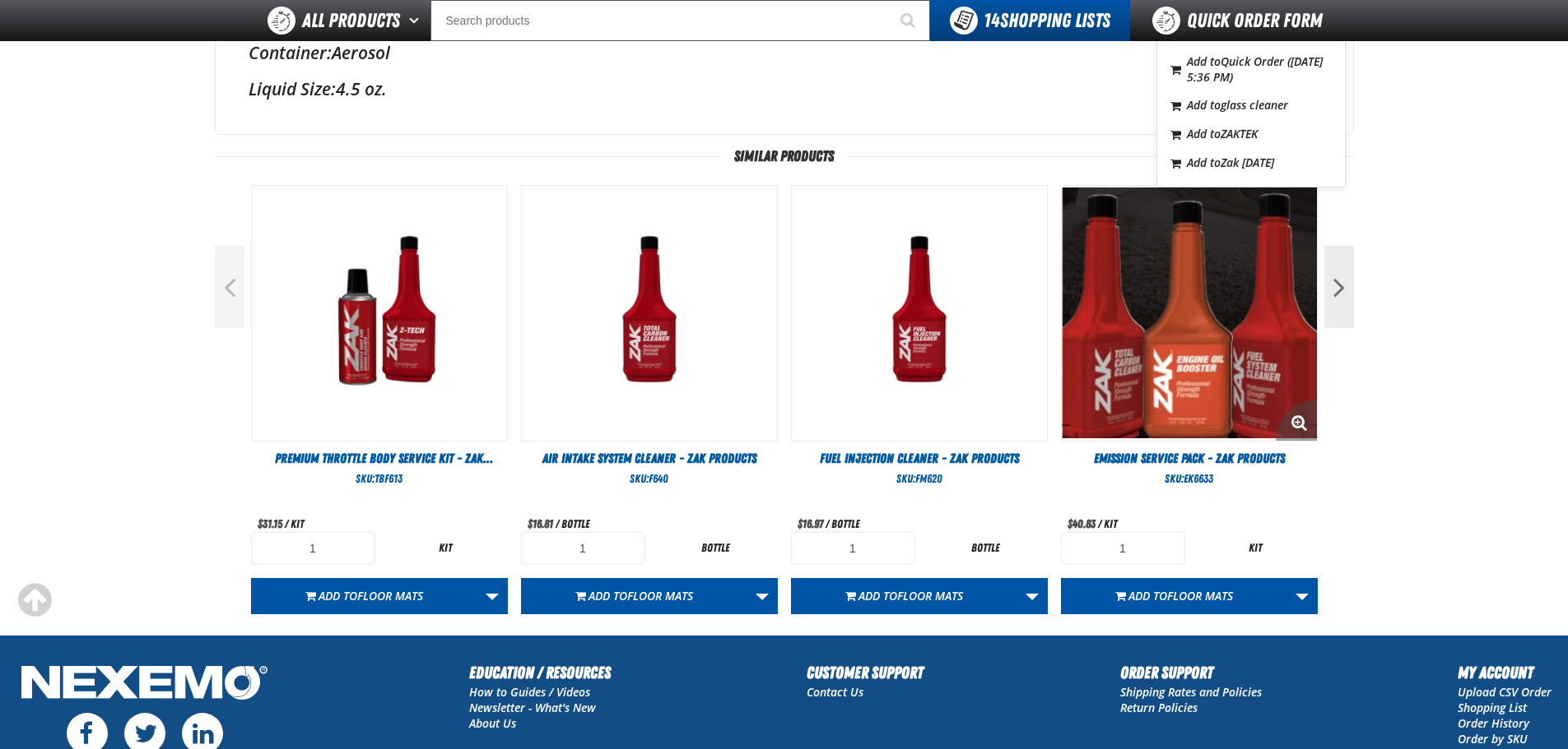
scroll to position [493, 0]
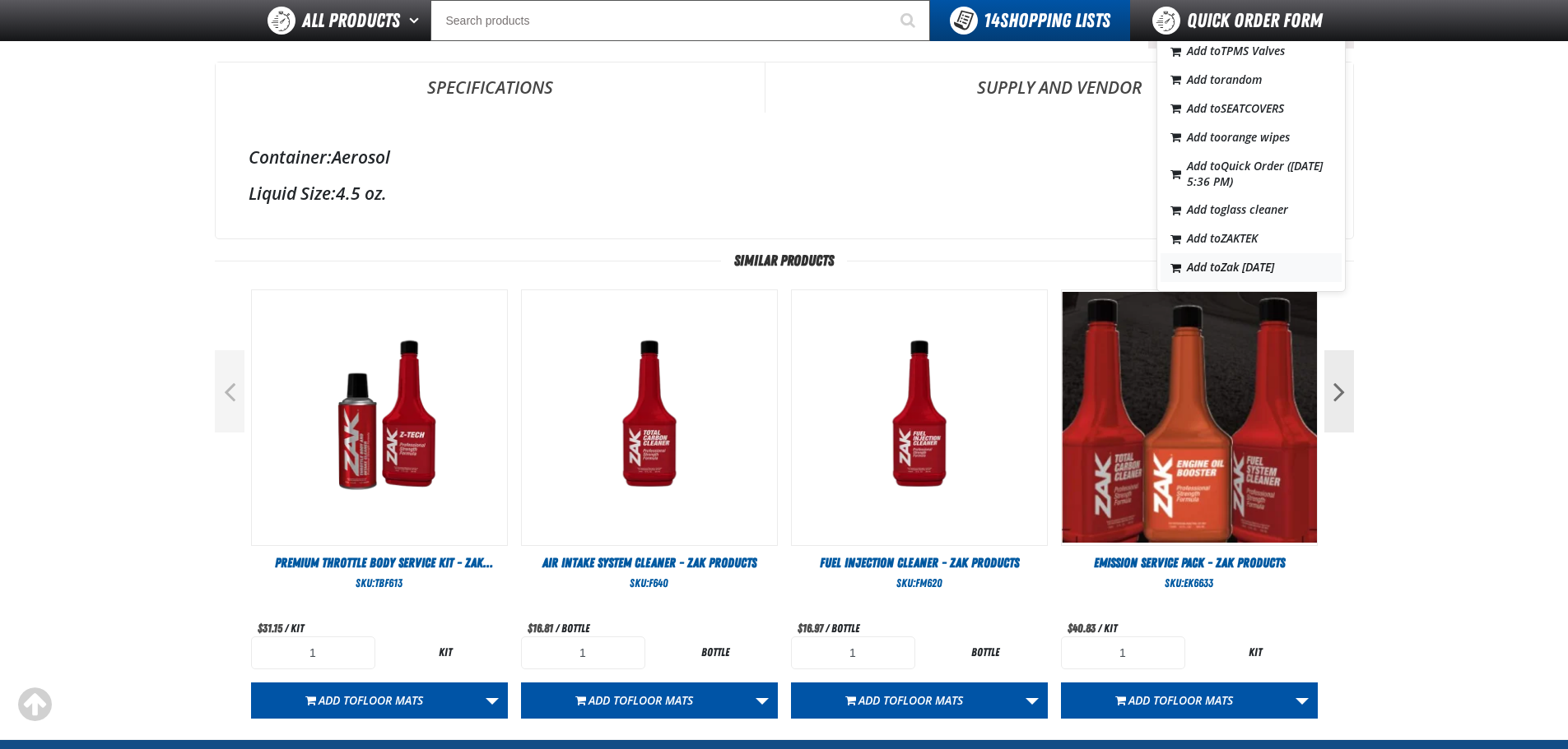
click at [1229, 268] on span "Zak [DATE]" at bounding box center [1247, 267] width 54 height 16
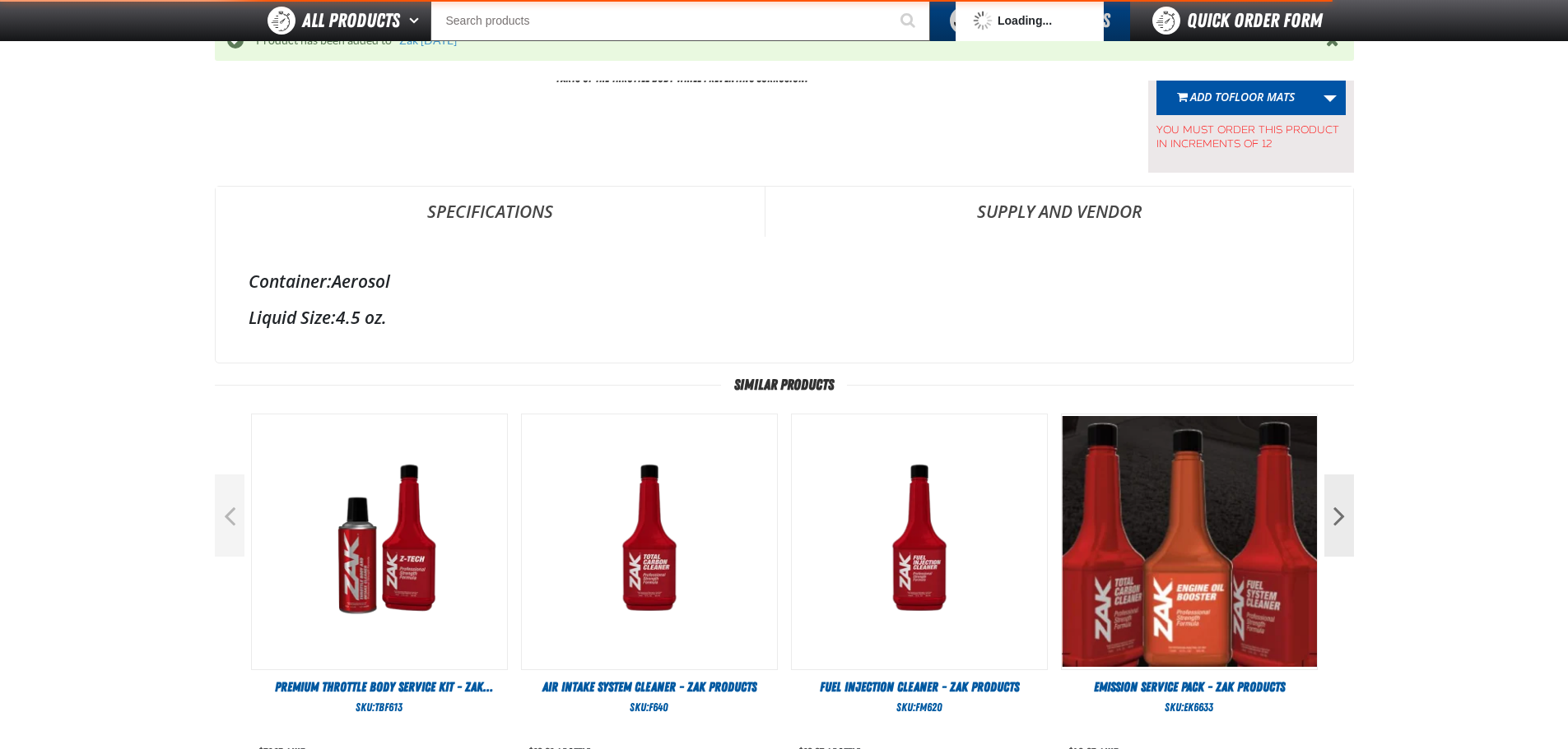
scroll to position [80, 0]
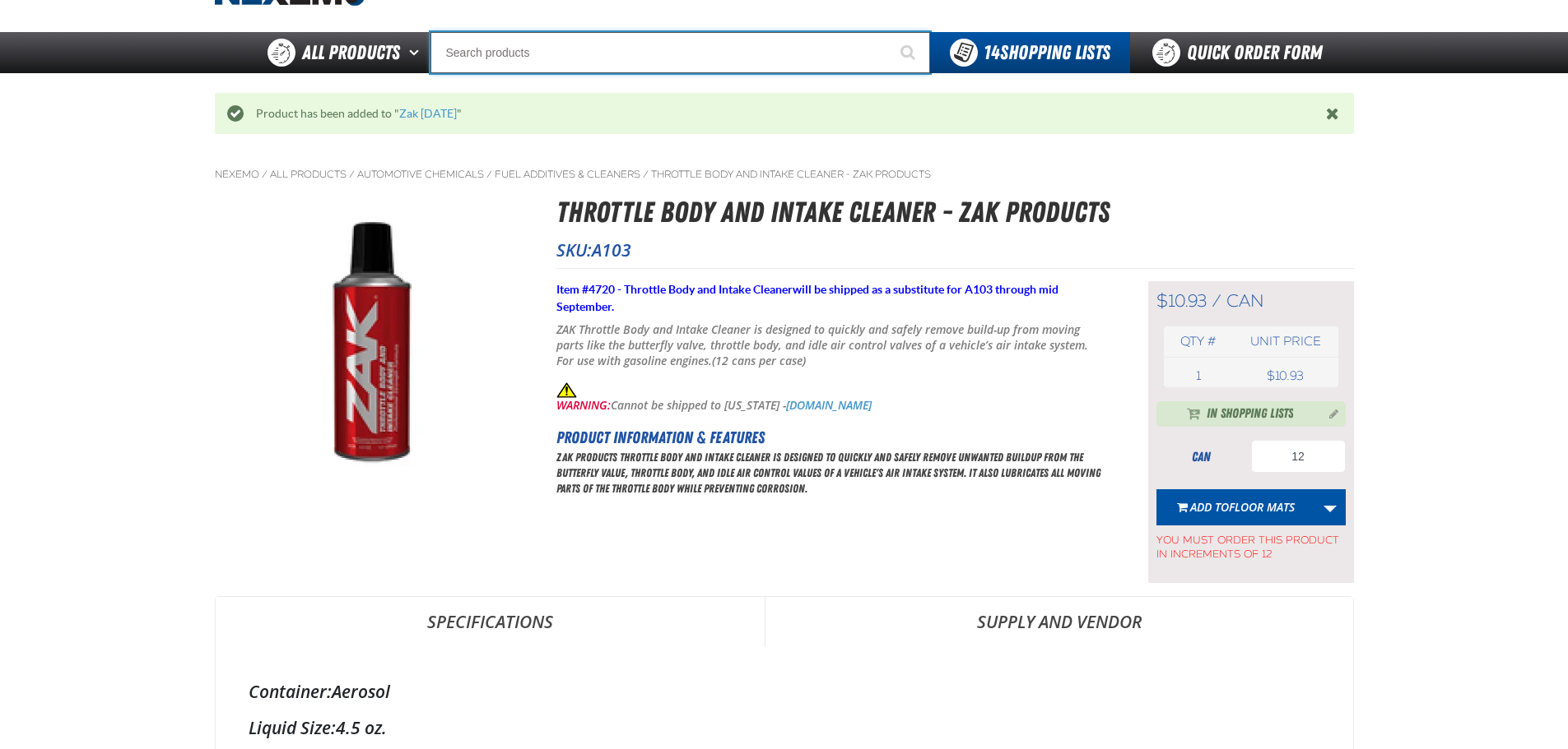
click at [624, 52] on input "Search" at bounding box center [680, 52] width 499 height 41
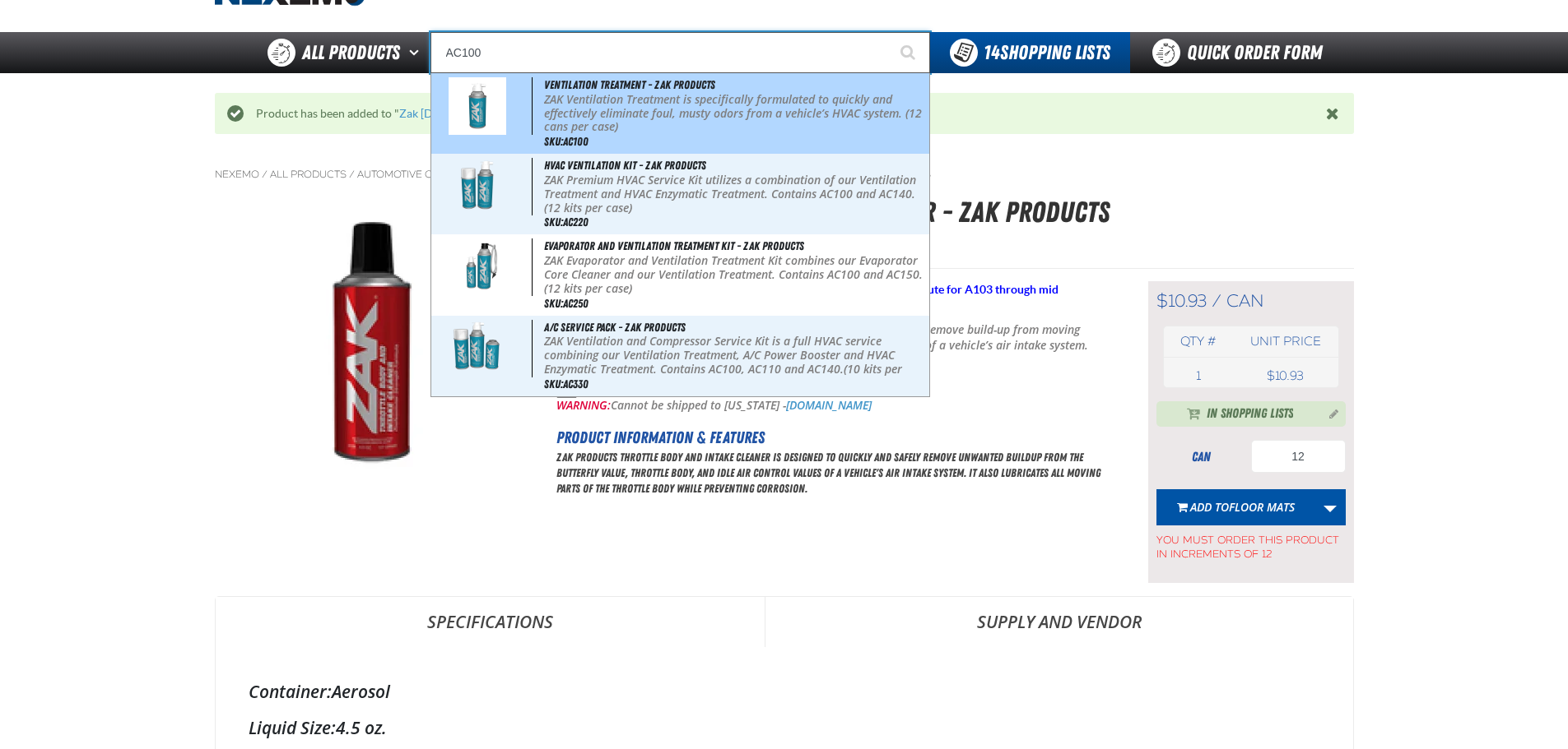
click at [618, 115] on p "ZAK Ventilation Treatment is specifically formulated to quickly and effectively…" at bounding box center [734, 113] width 382 height 41
type input "Ventilation Treatment - ZAK Products"
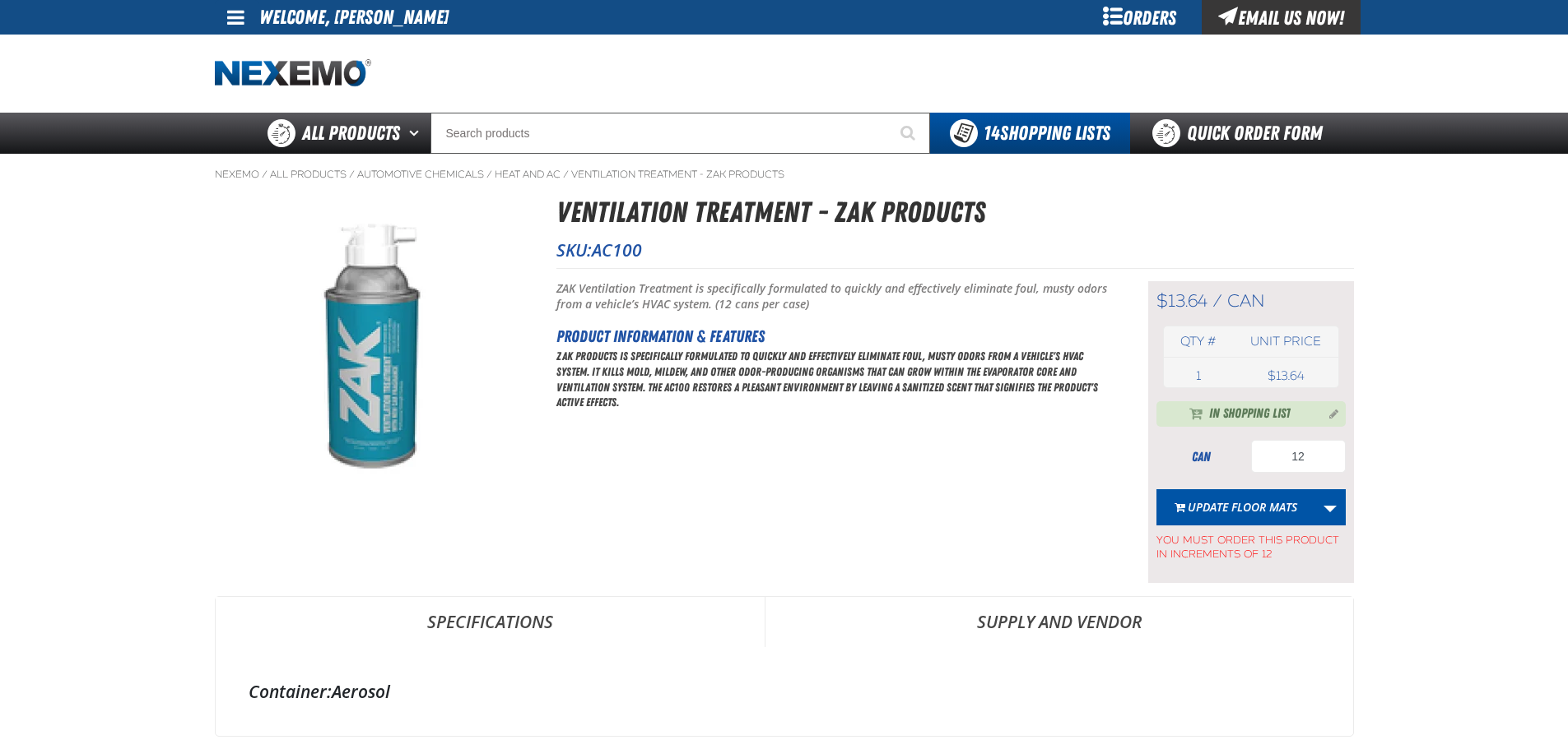
scroll to position [82, 0]
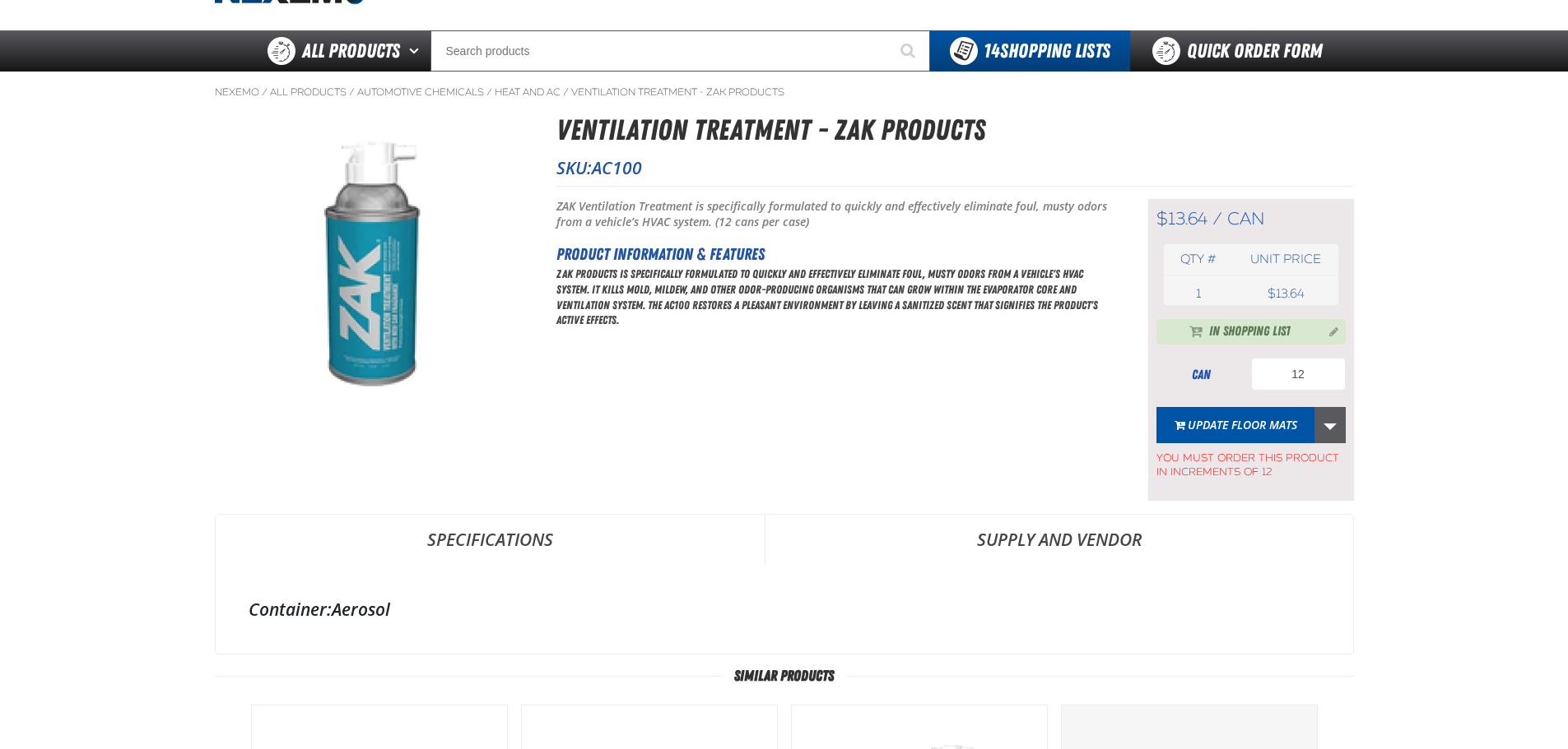
click at [1340, 428] on link "More Actions" at bounding box center [1330, 425] width 32 height 36
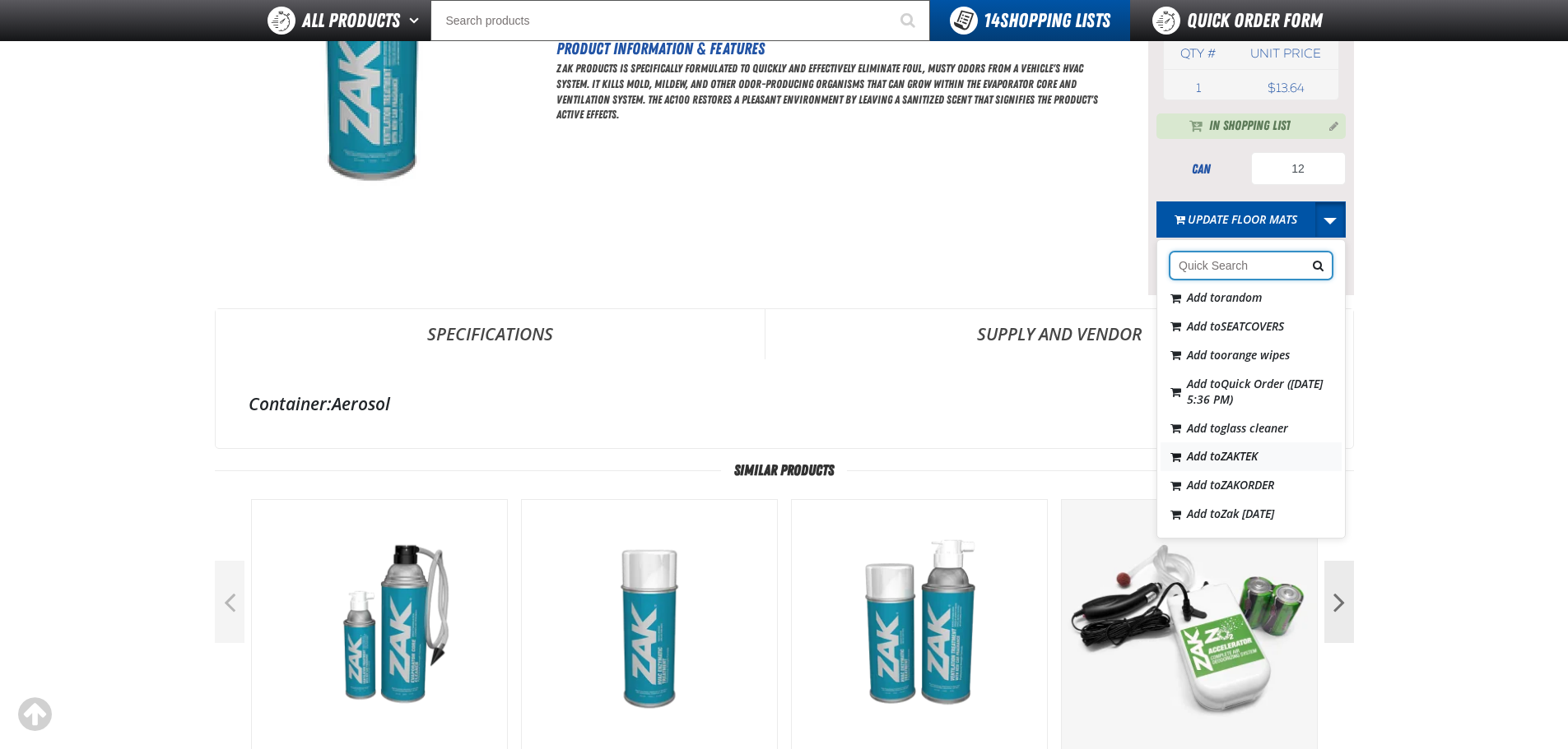
scroll to position [280, 0]
click at [1235, 506] on span "Zak [DATE]" at bounding box center [1247, 514] width 54 height 16
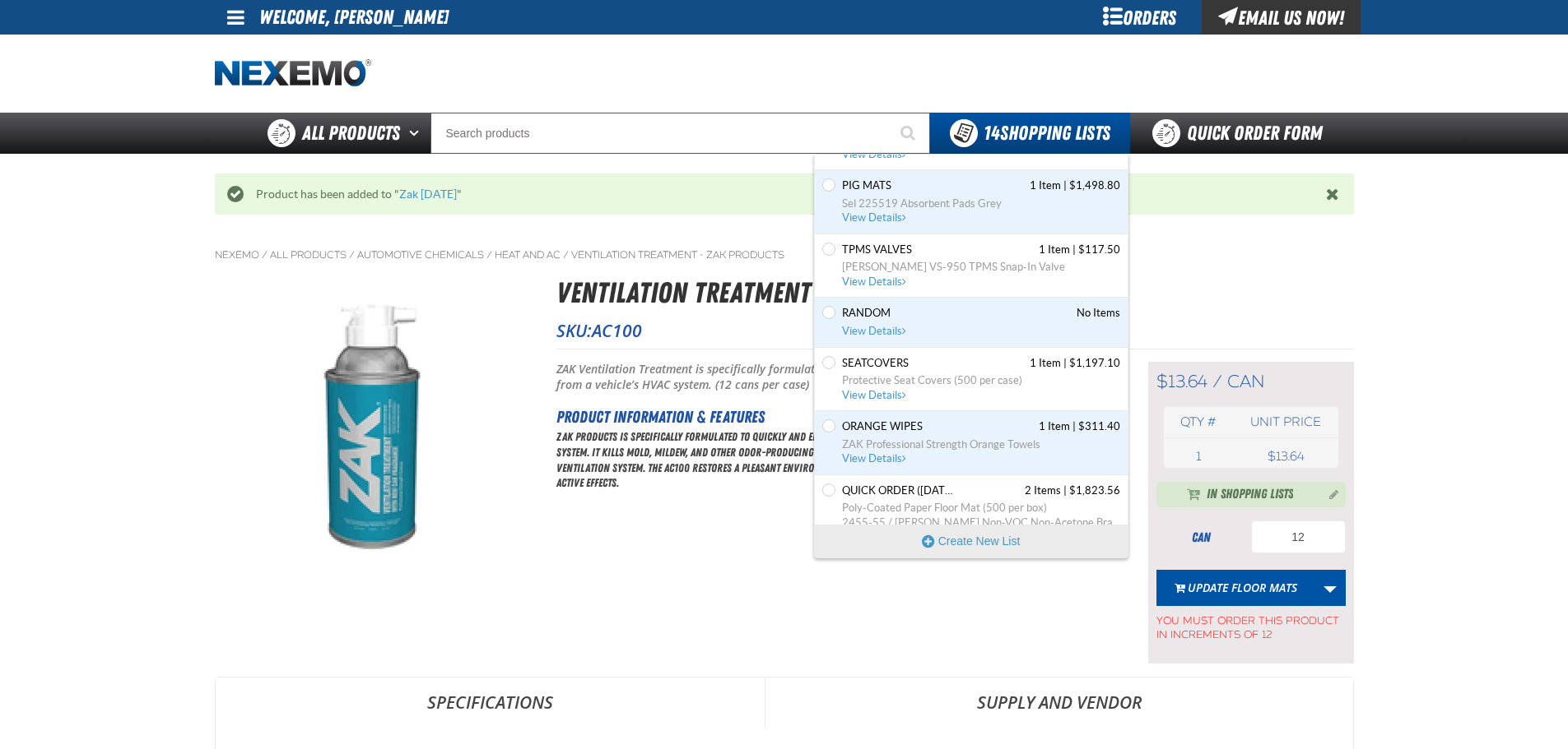
scroll to position [639, 0]
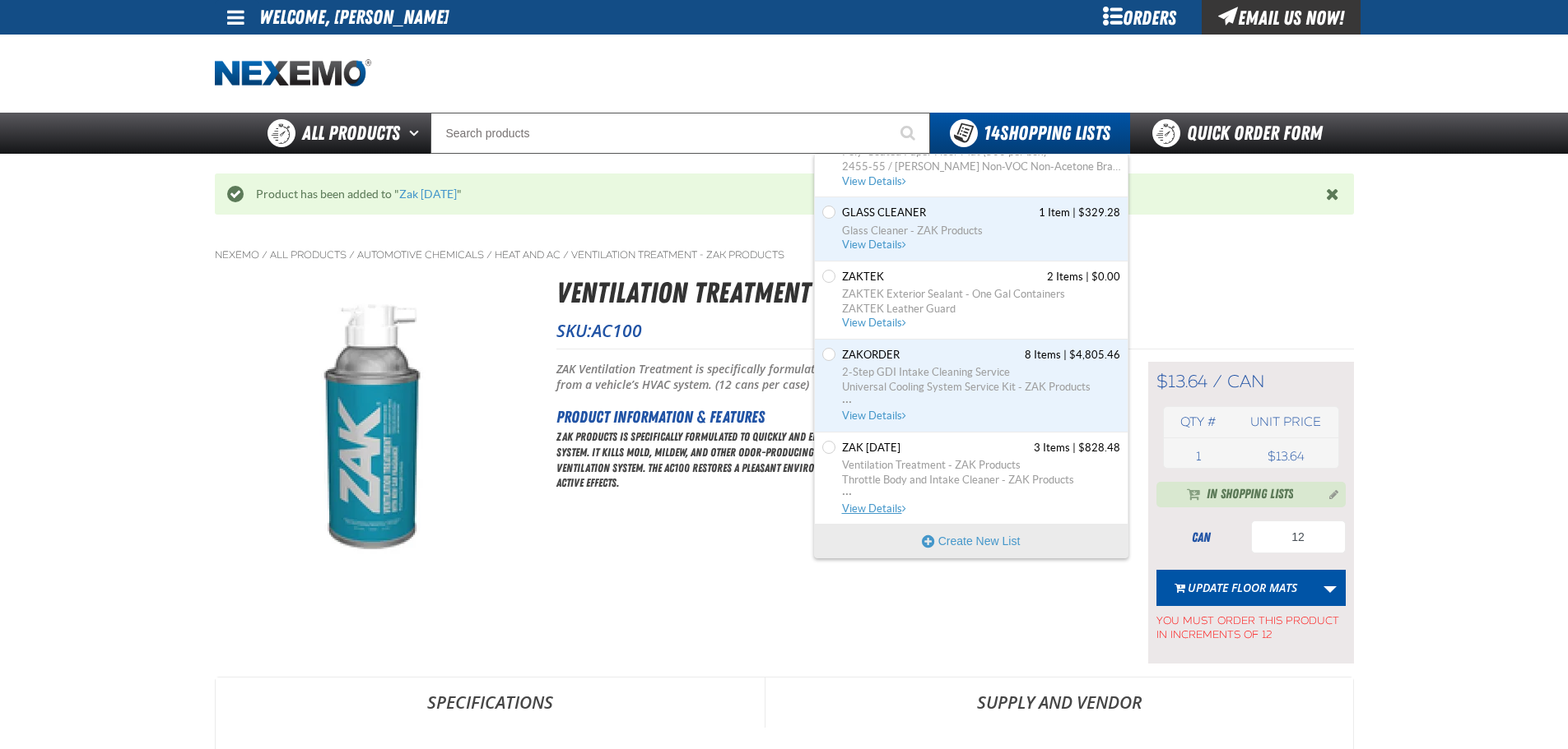
click at [890, 447] on span "Zak [DATE]" at bounding box center [870, 447] width 59 height 15
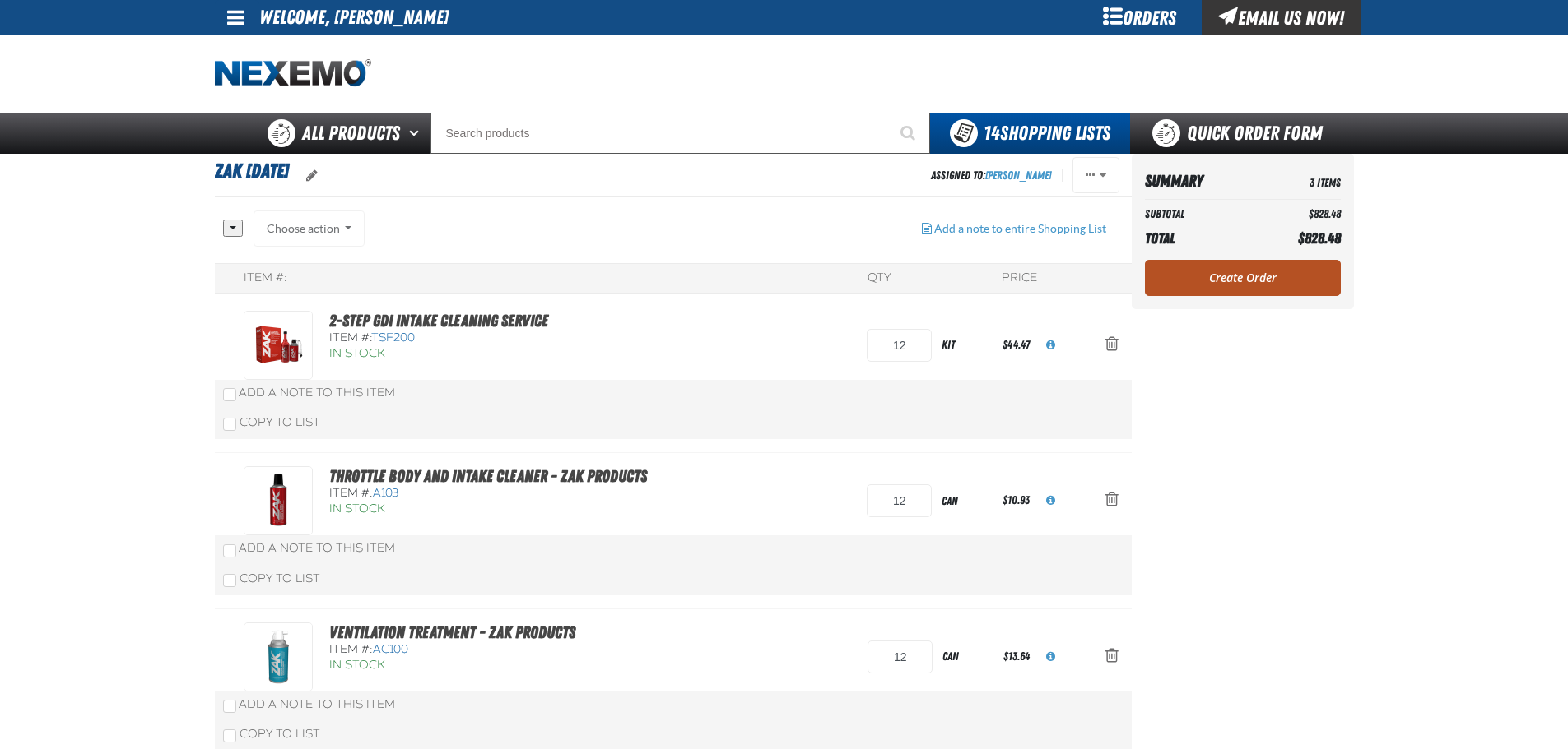
click at [1264, 287] on link "Create Order" at bounding box center [1241, 278] width 196 height 36
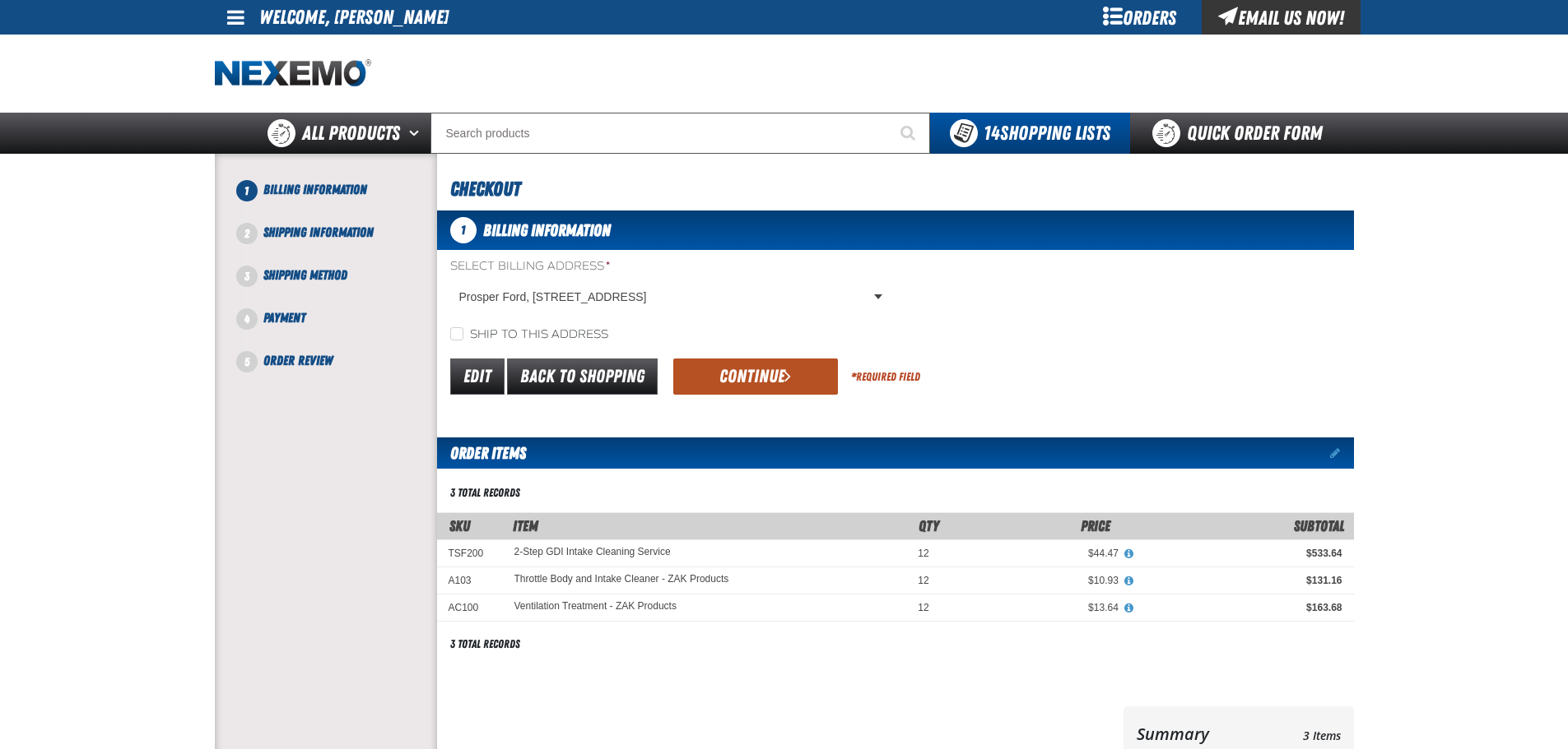
click at [706, 383] on button "Continue" at bounding box center [755, 377] width 165 height 36
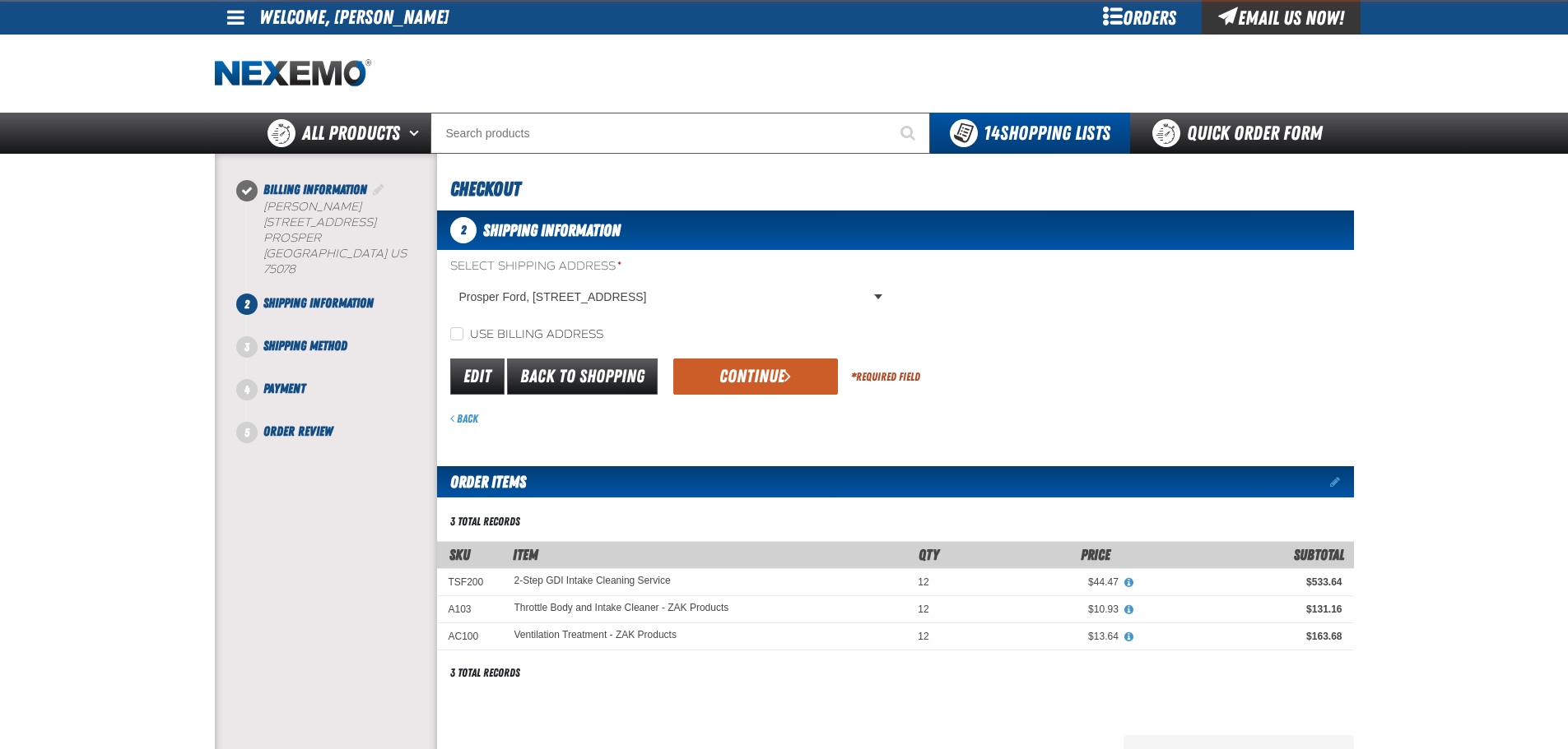
click at [706, 383] on button "Continue" at bounding box center [755, 377] width 165 height 36
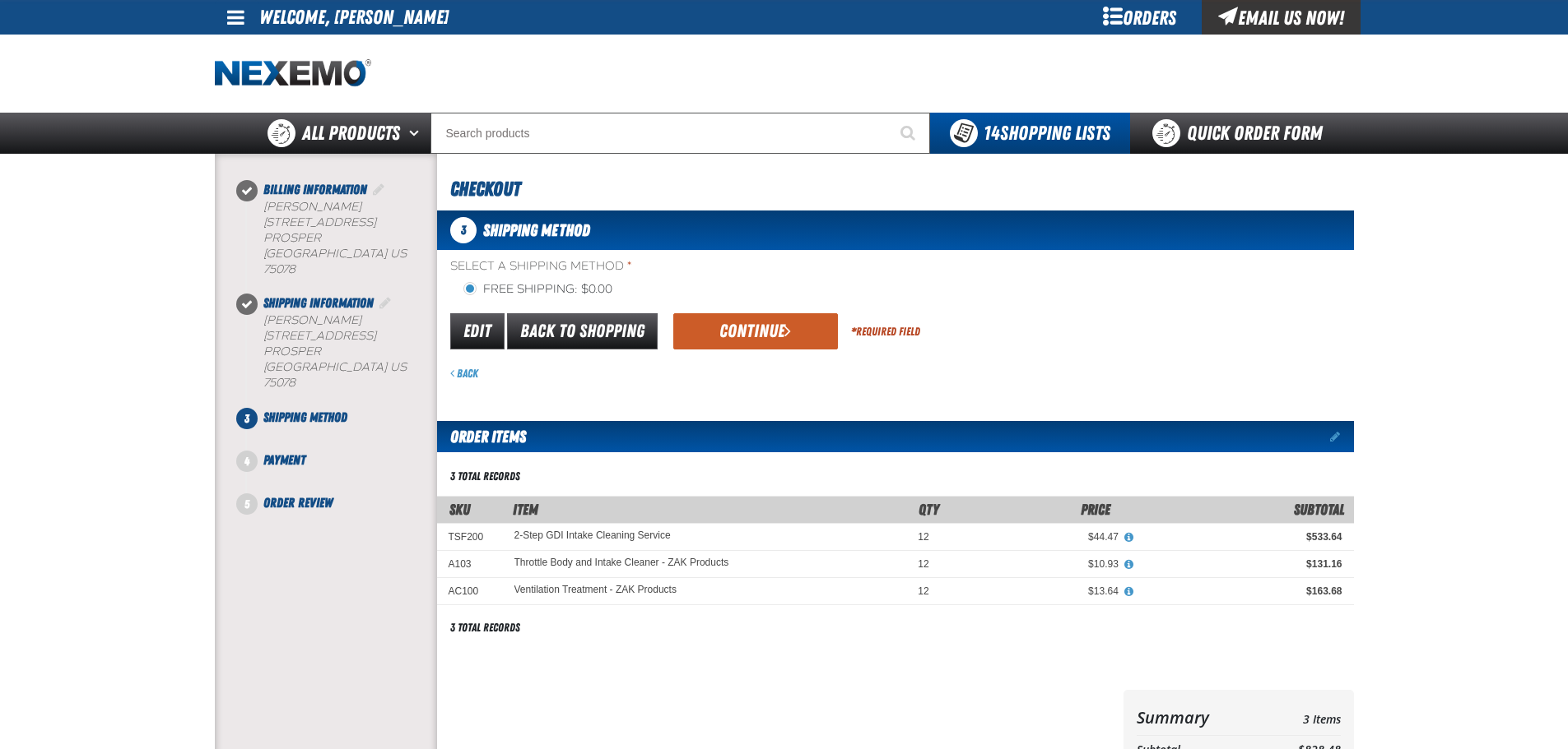
click at [719, 342] on button "Continue" at bounding box center [755, 331] width 165 height 36
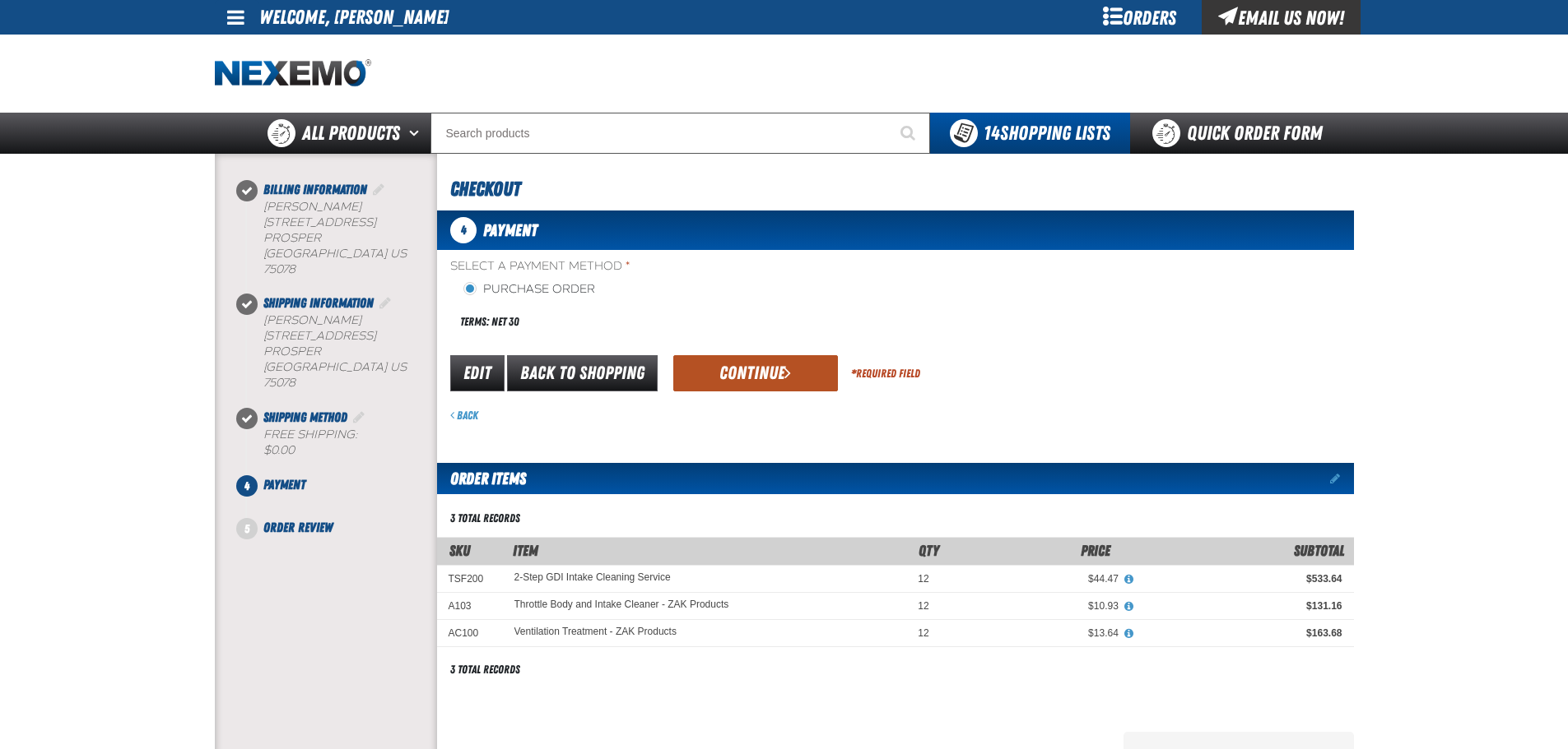
click at [708, 378] on button "Continue" at bounding box center [755, 373] width 165 height 36
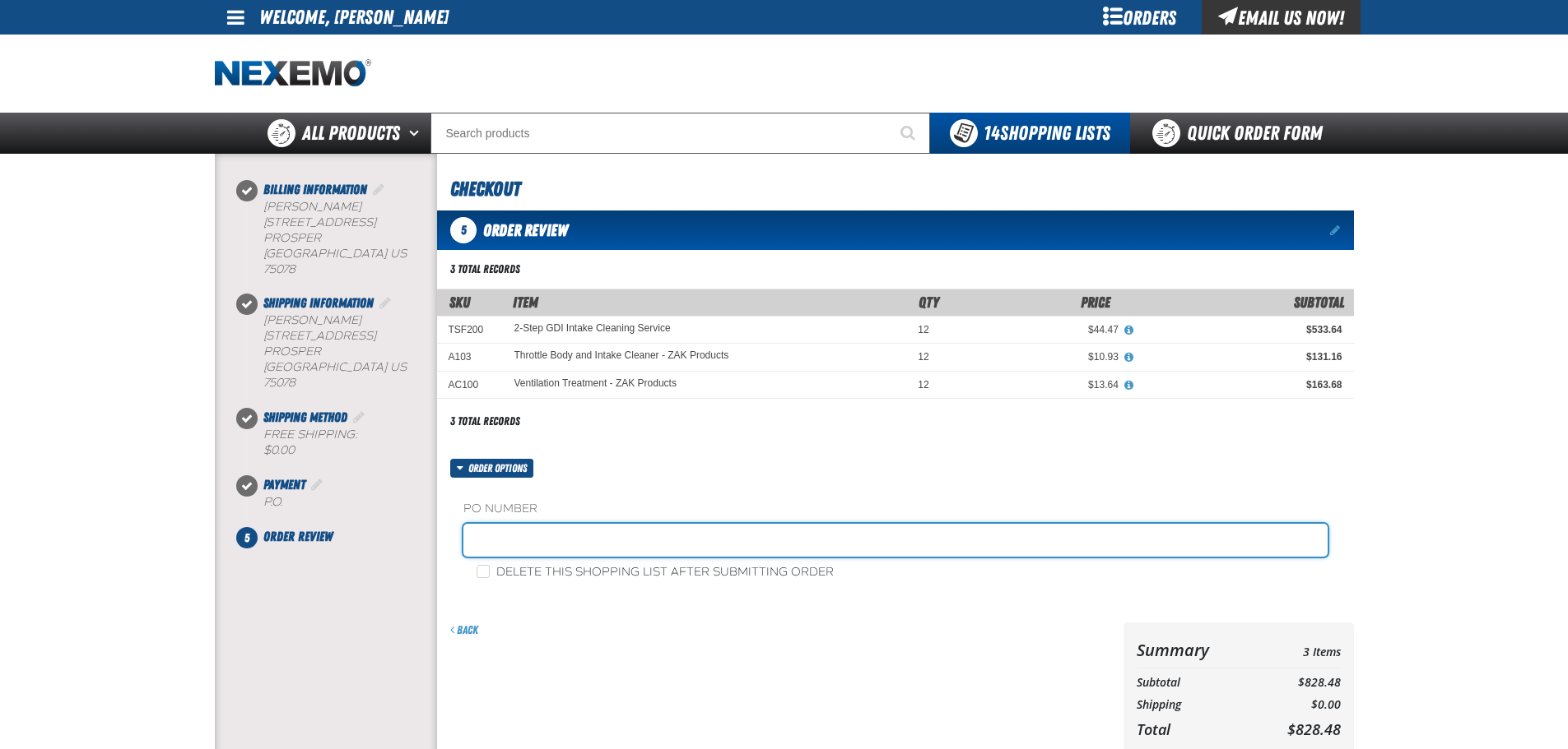
click at [645, 538] on input "text" at bounding box center [895, 540] width 864 height 33
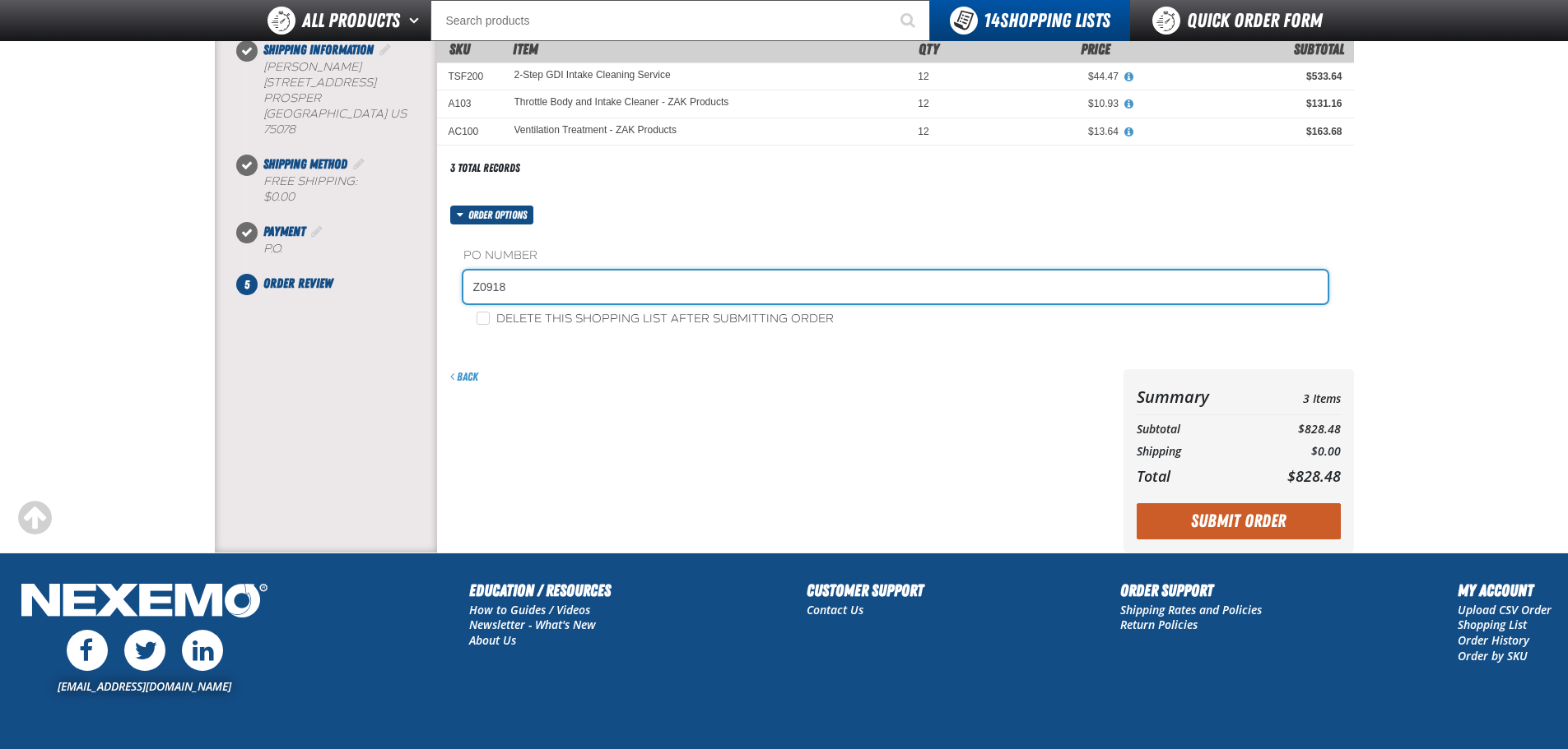
scroll to position [247, 0]
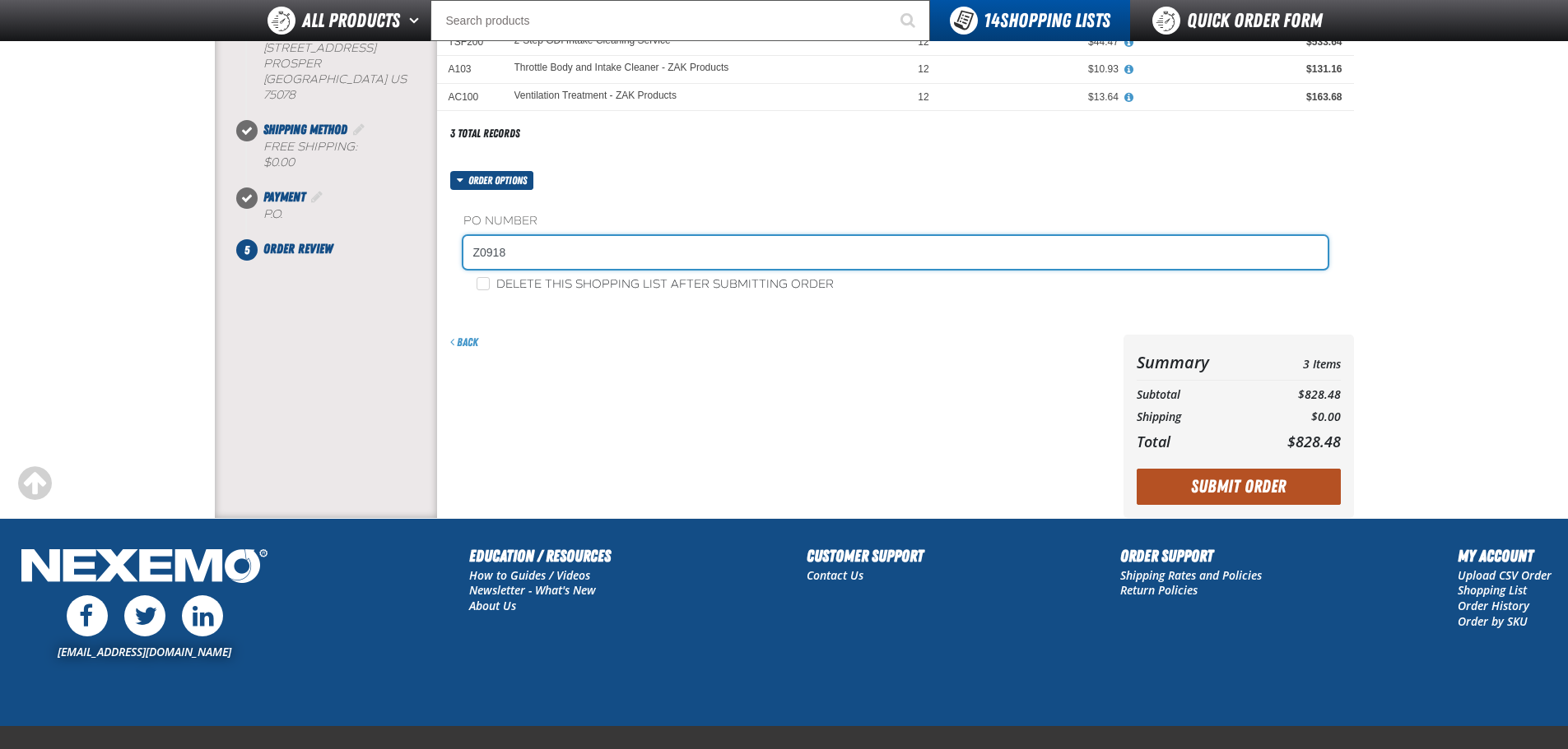
type input "Z0918"
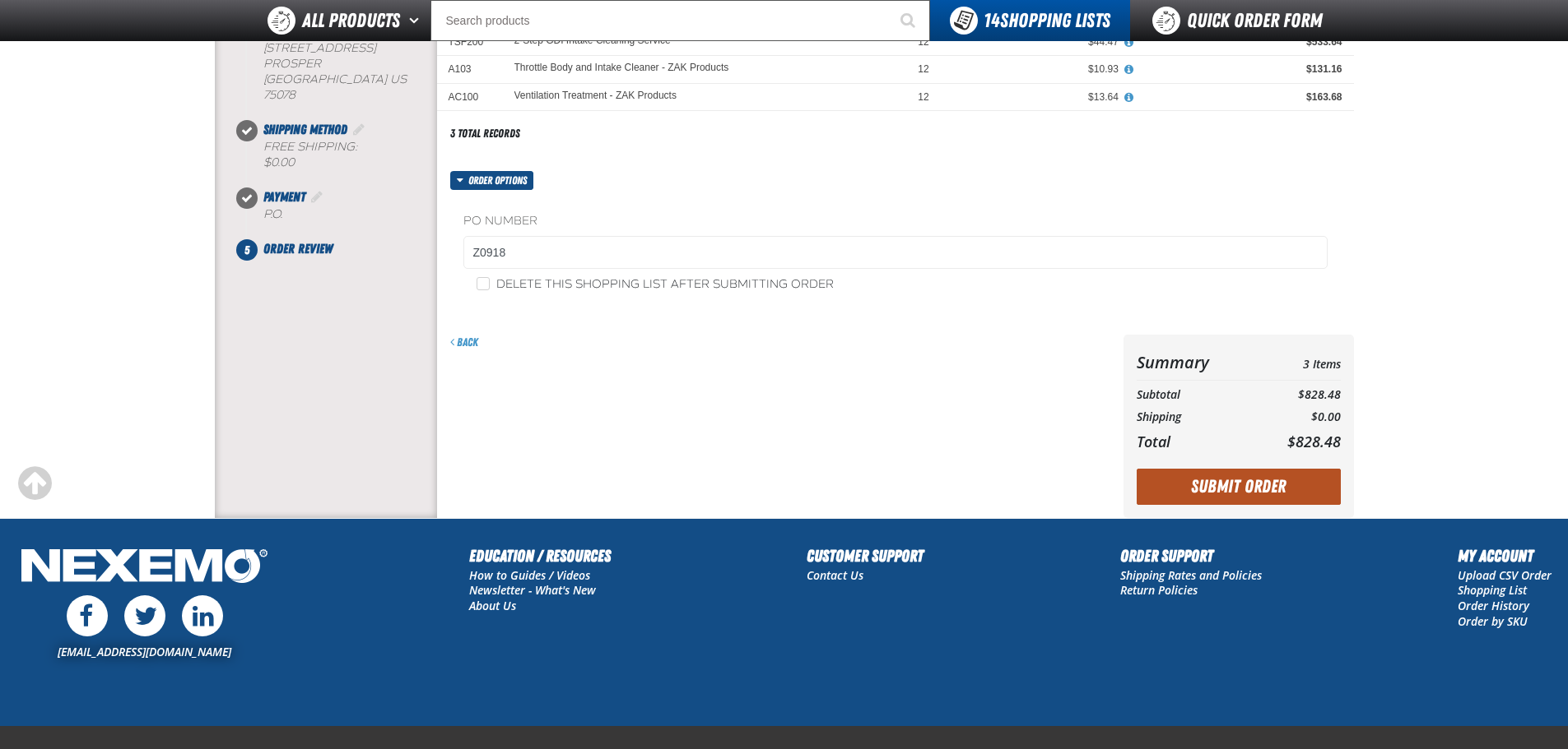
click at [1263, 486] on button "Submit Order" at bounding box center [1239, 487] width 204 height 36
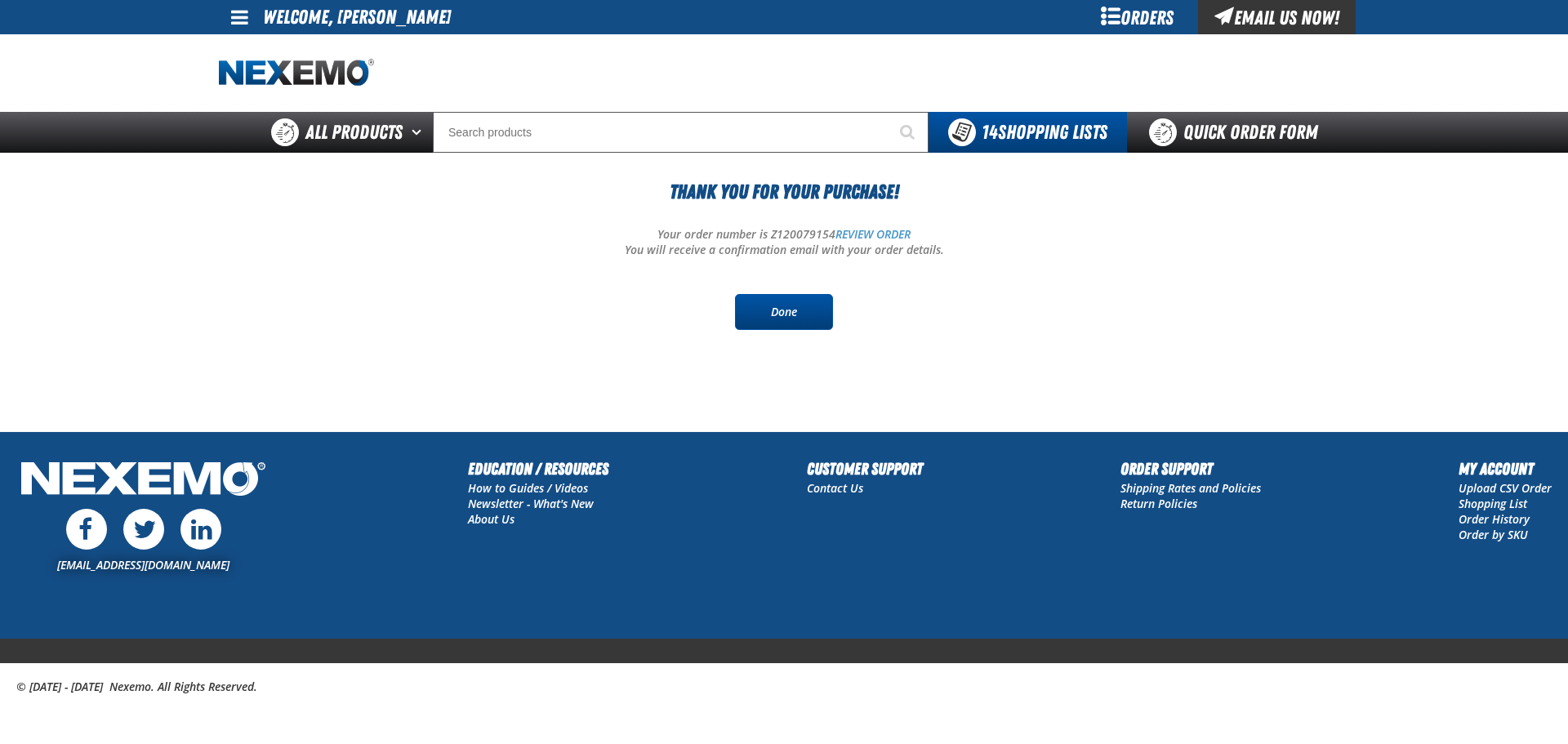
click at [772, 323] on link "Done" at bounding box center [783, 311] width 98 height 35
